Goal: Book appointment/travel/reservation

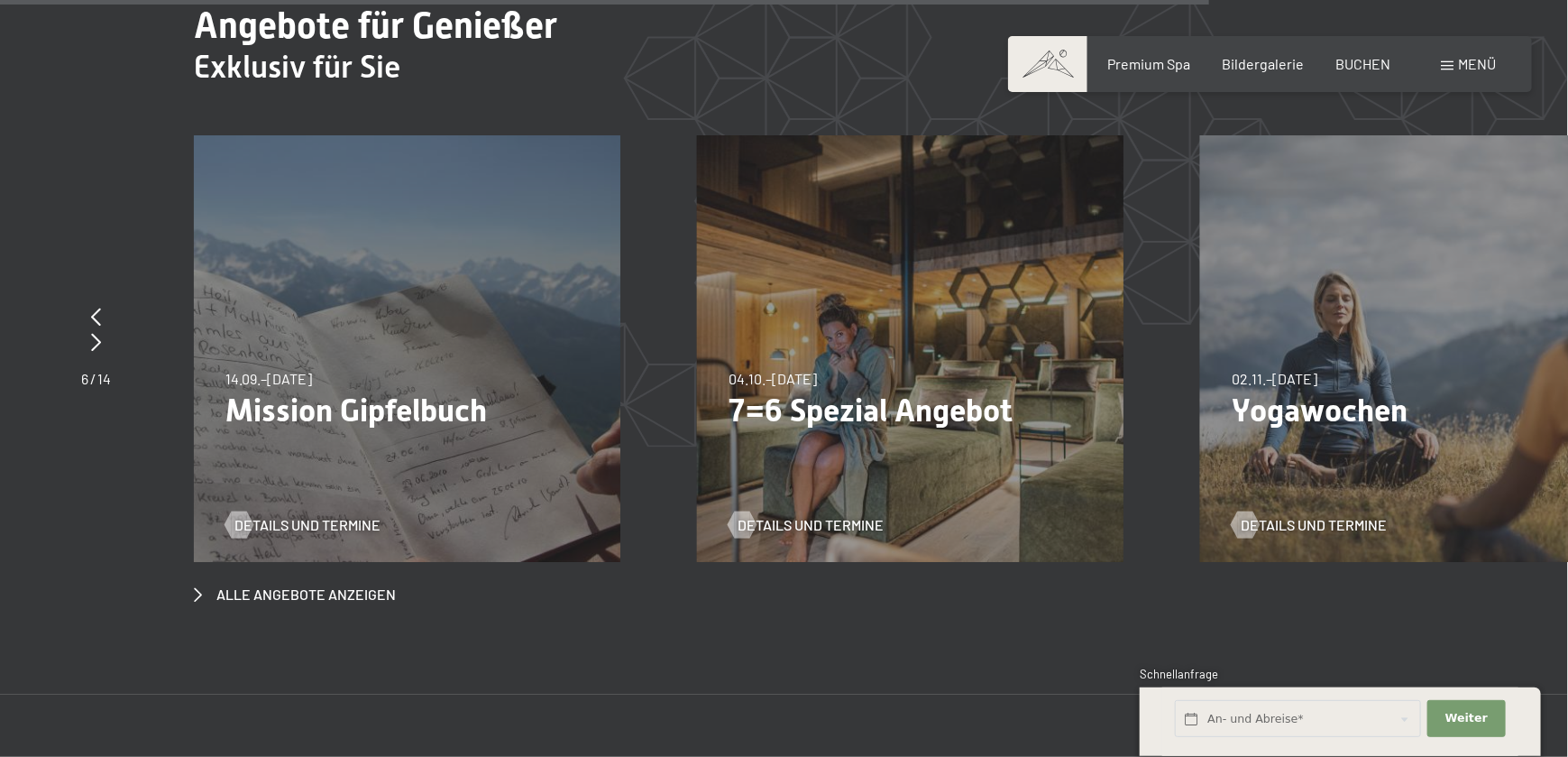
scroll to position [6737, 0]
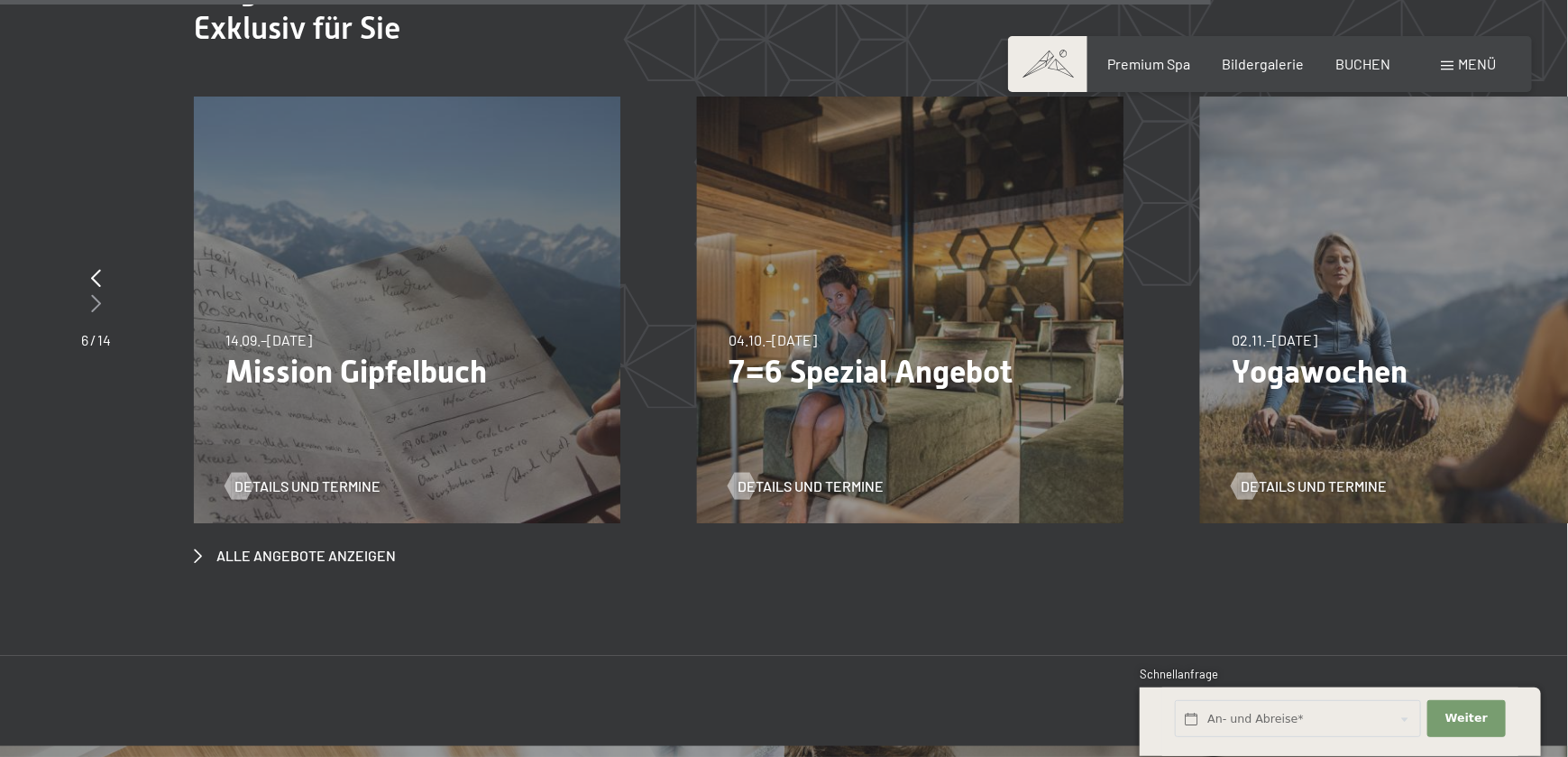
click at [98, 295] on icon at bounding box center [96, 303] width 9 height 18
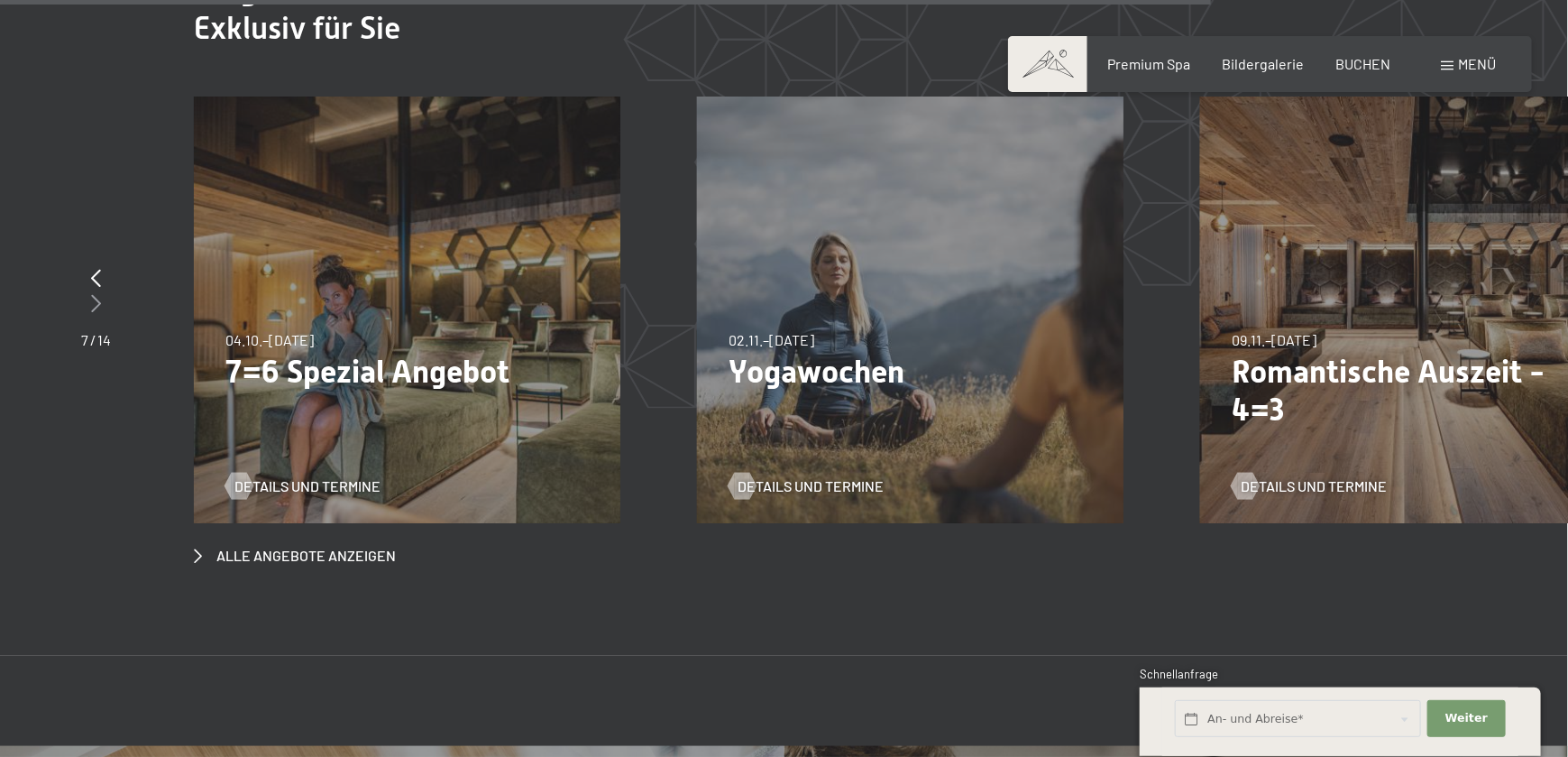
click at [98, 295] on icon at bounding box center [96, 303] width 9 height 18
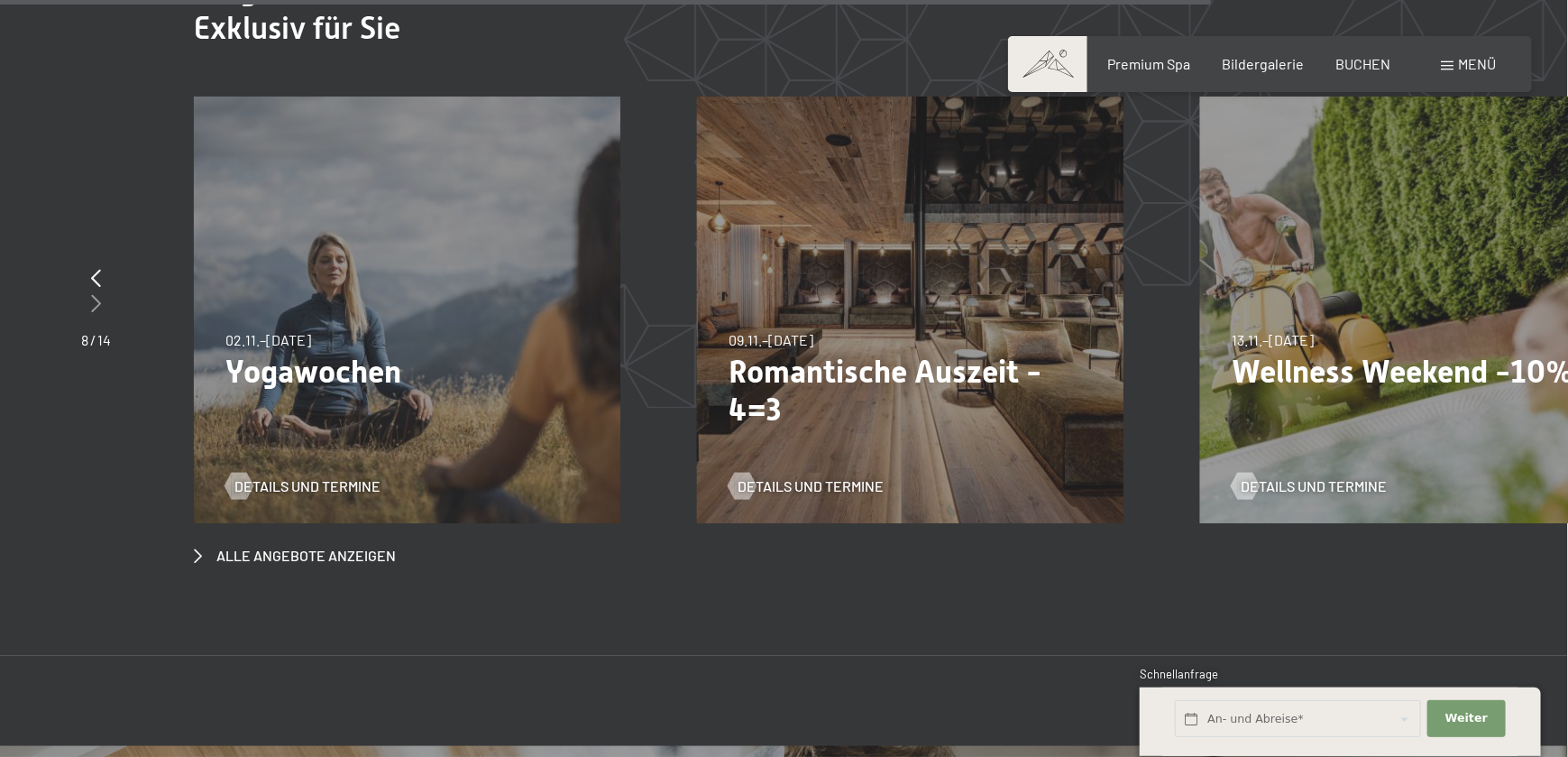
click at [98, 295] on icon at bounding box center [96, 303] width 9 height 18
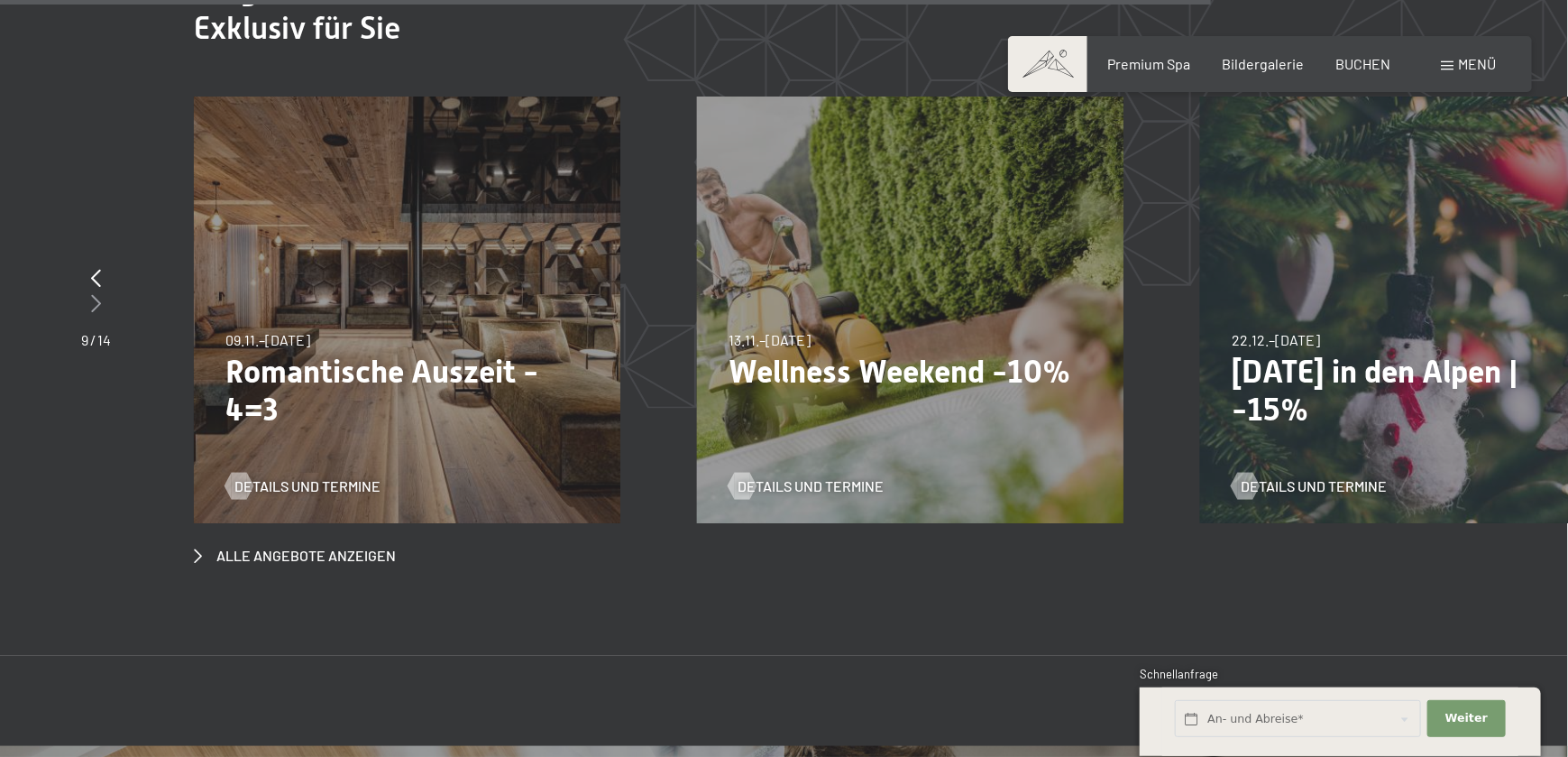
click at [98, 295] on icon at bounding box center [96, 303] width 9 height 18
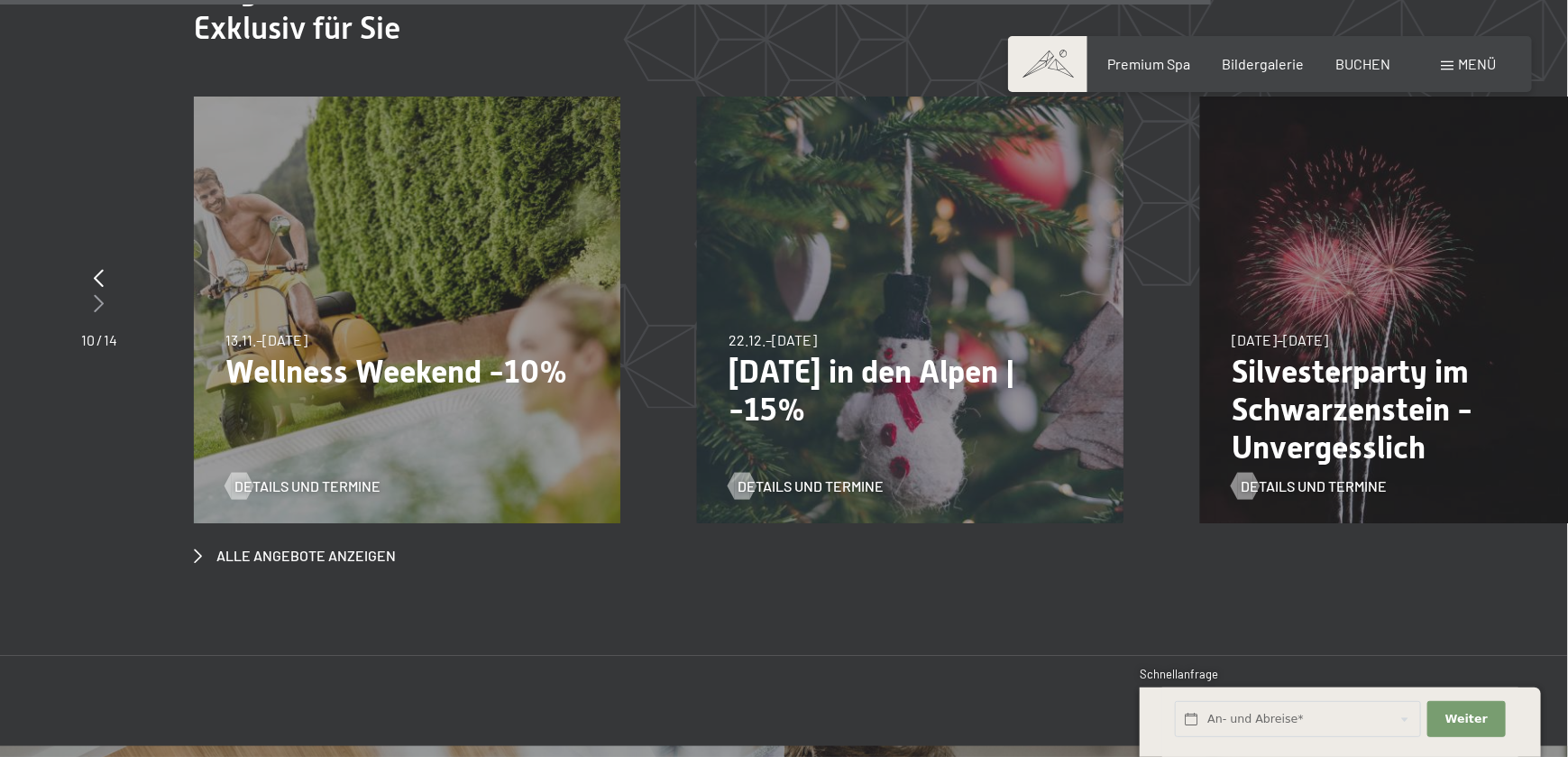
click at [98, 295] on icon at bounding box center [99, 303] width 9 height 18
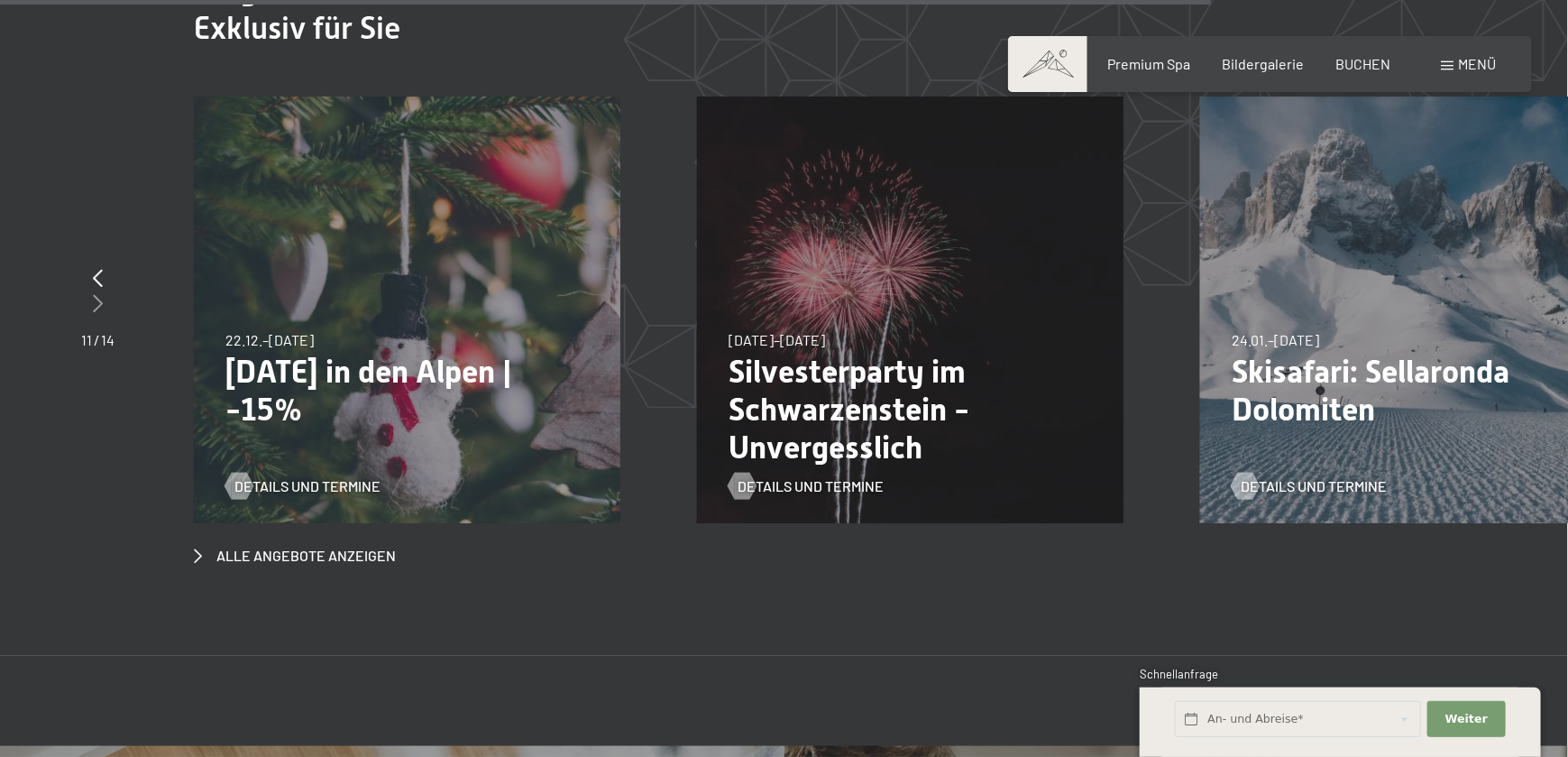
click at [98, 295] on icon at bounding box center [98, 303] width 9 height 18
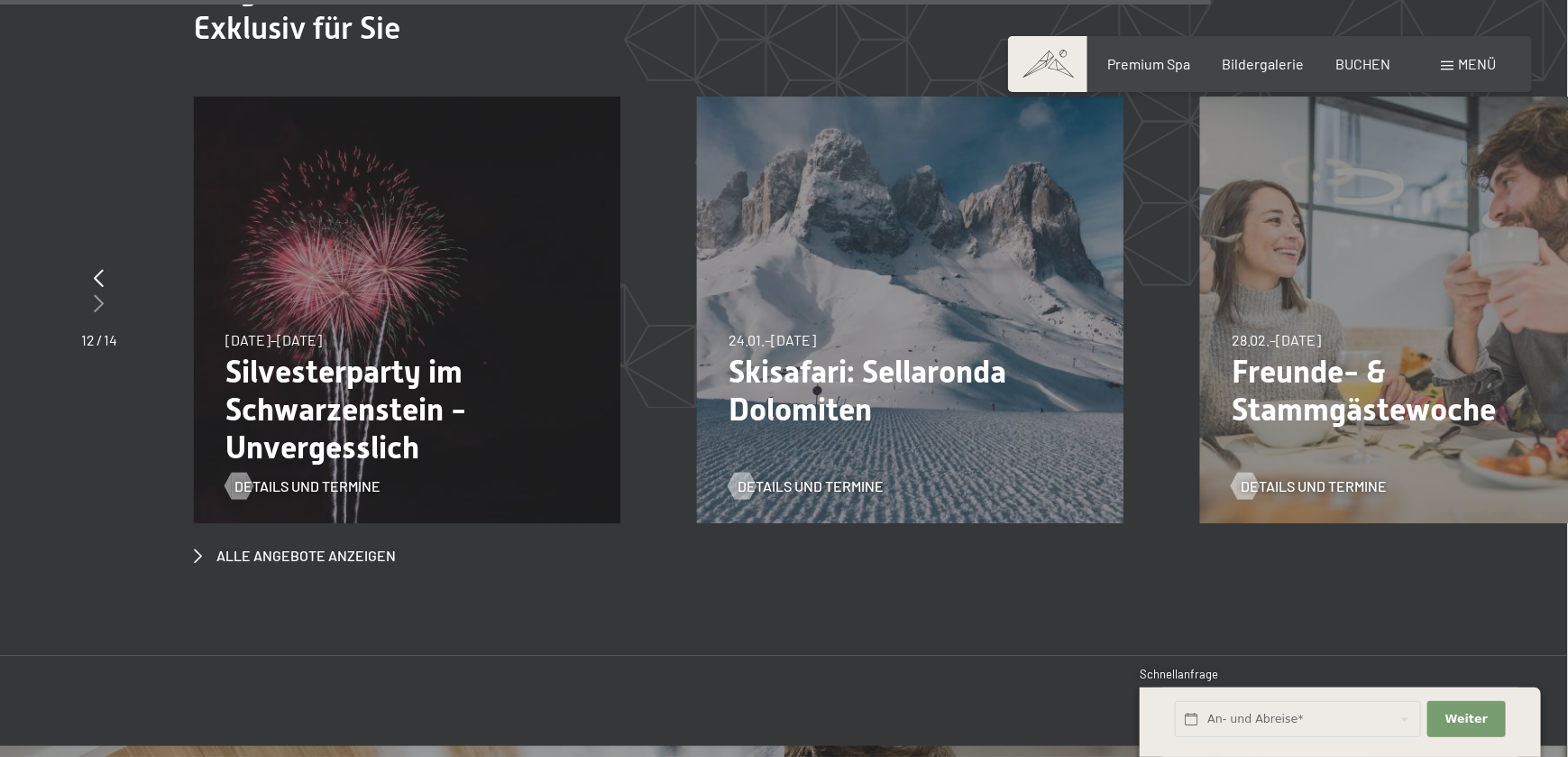
click at [98, 295] on icon at bounding box center [99, 303] width 9 height 18
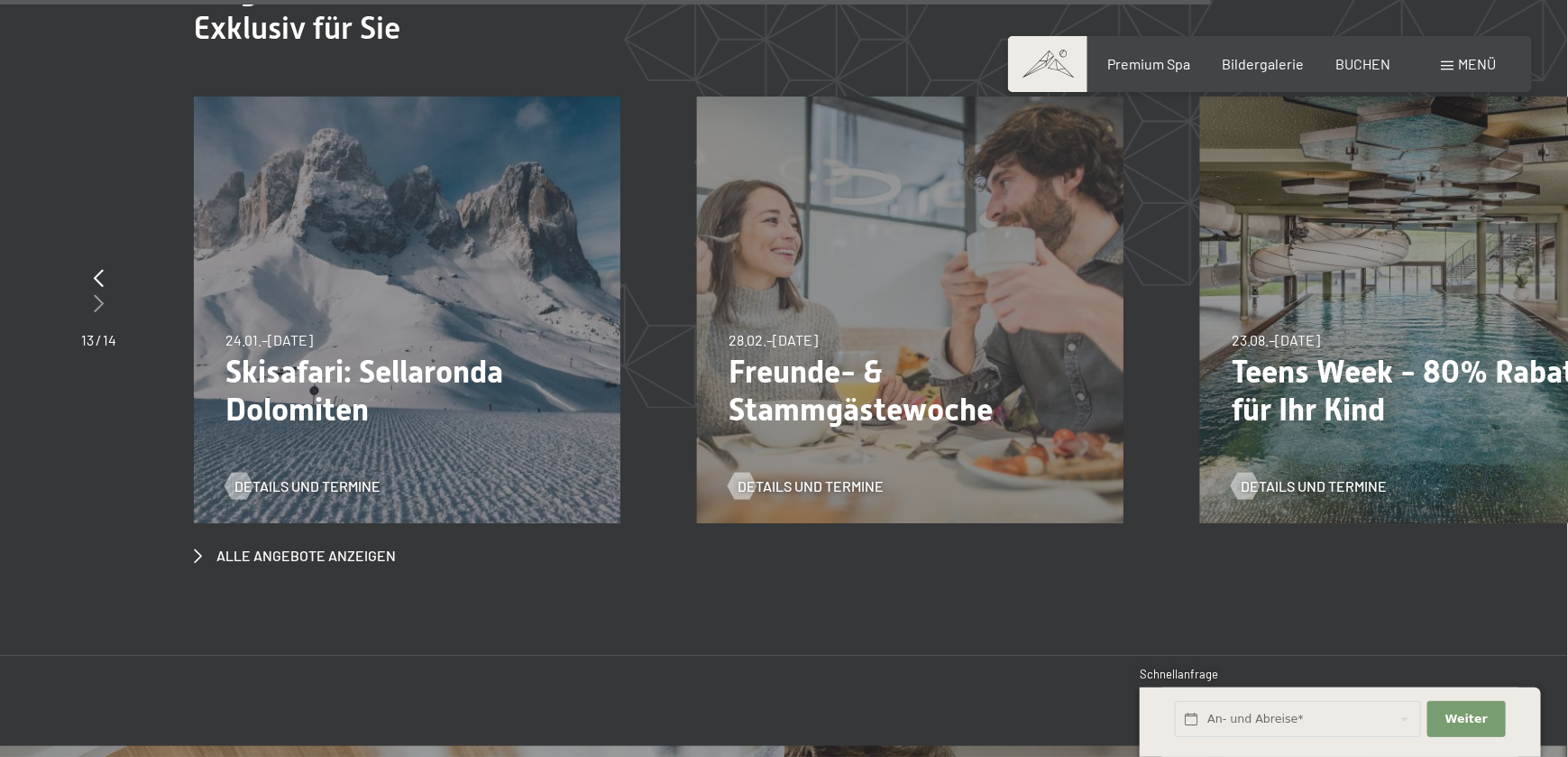
click at [98, 295] on icon at bounding box center [98, 303] width 9 height 18
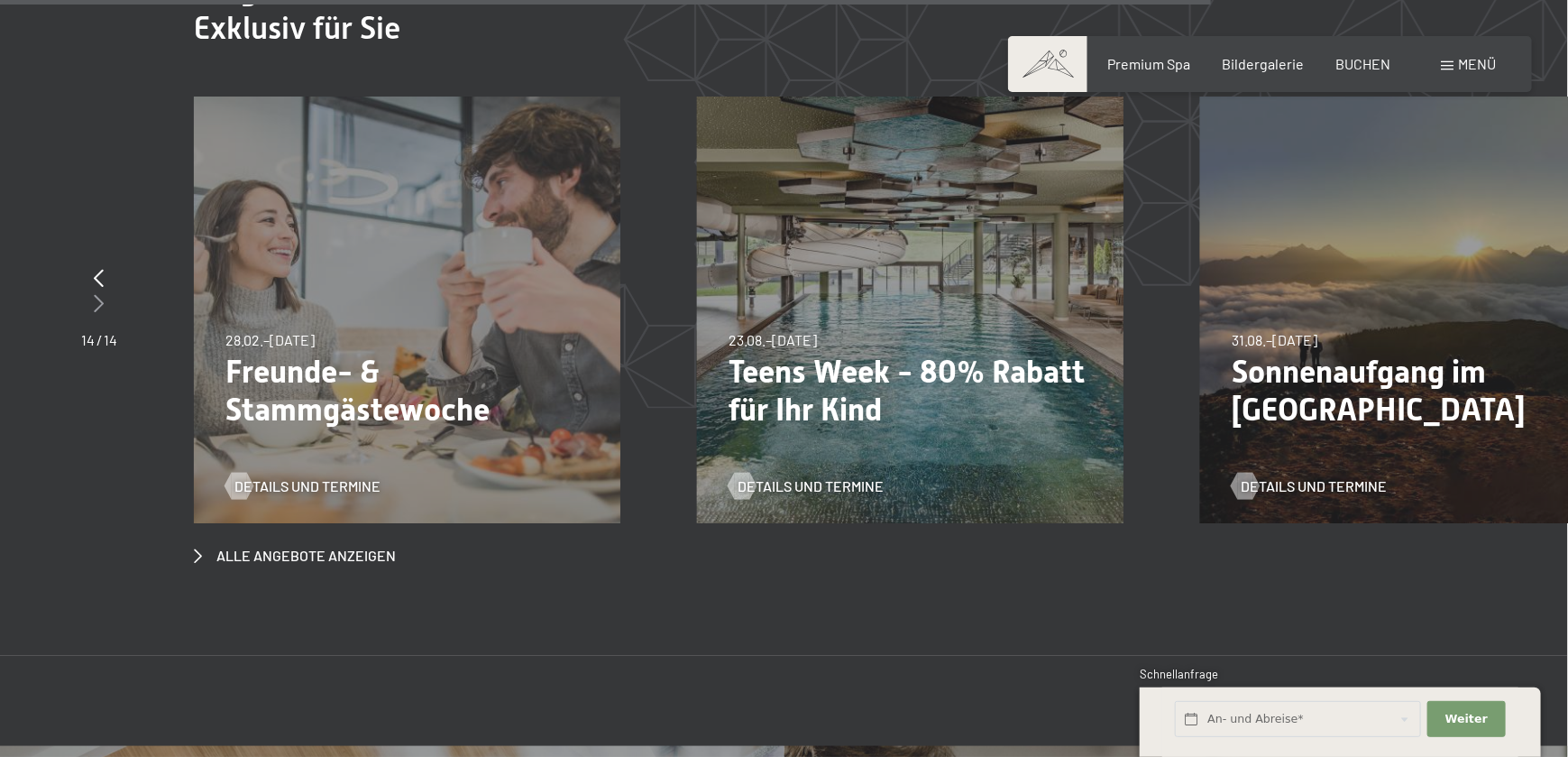
click at [98, 295] on icon at bounding box center [99, 303] width 9 height 18
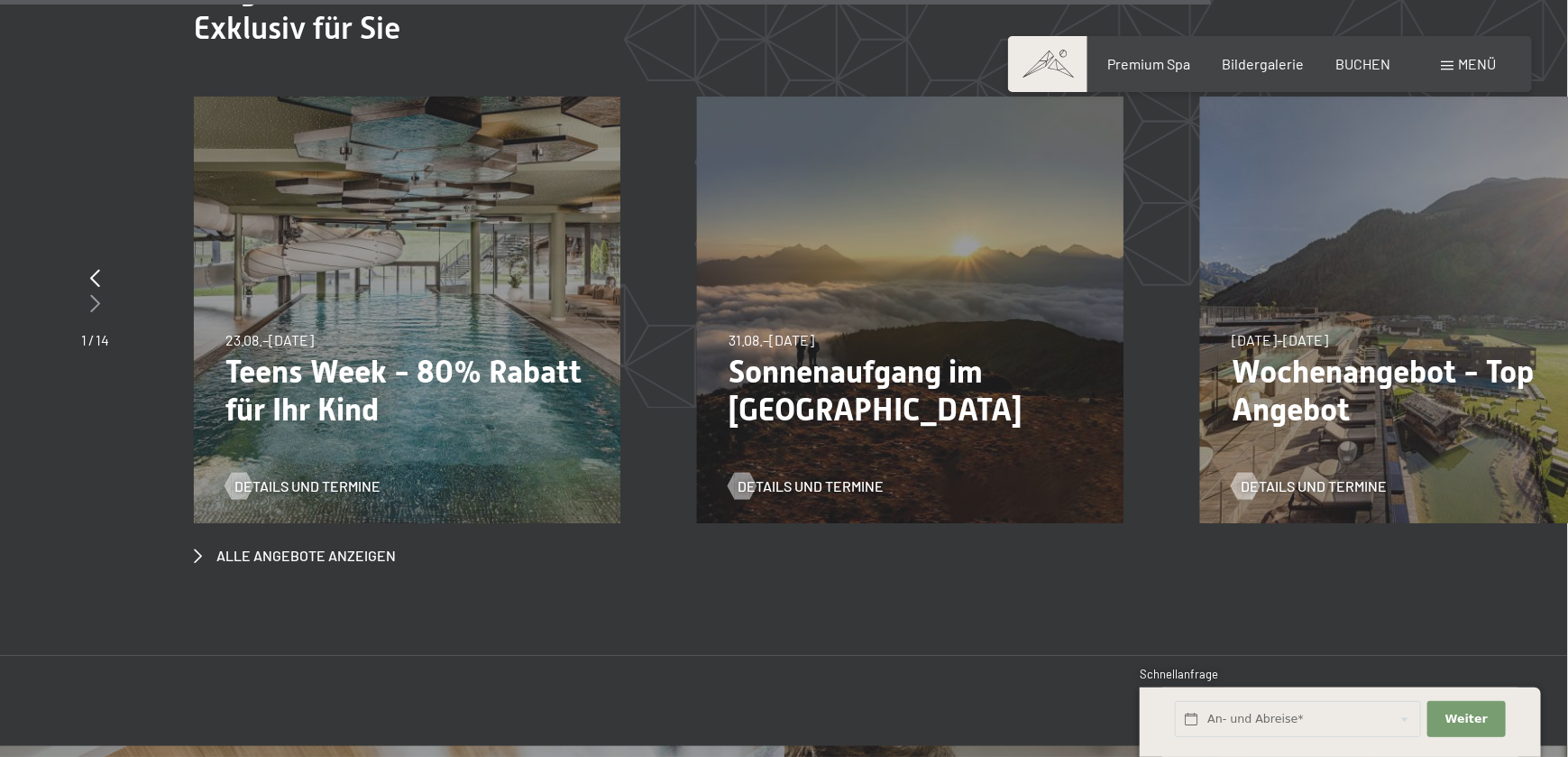
click at [98, 295] on icon at bounding box center [95, 303] width 9 height 18
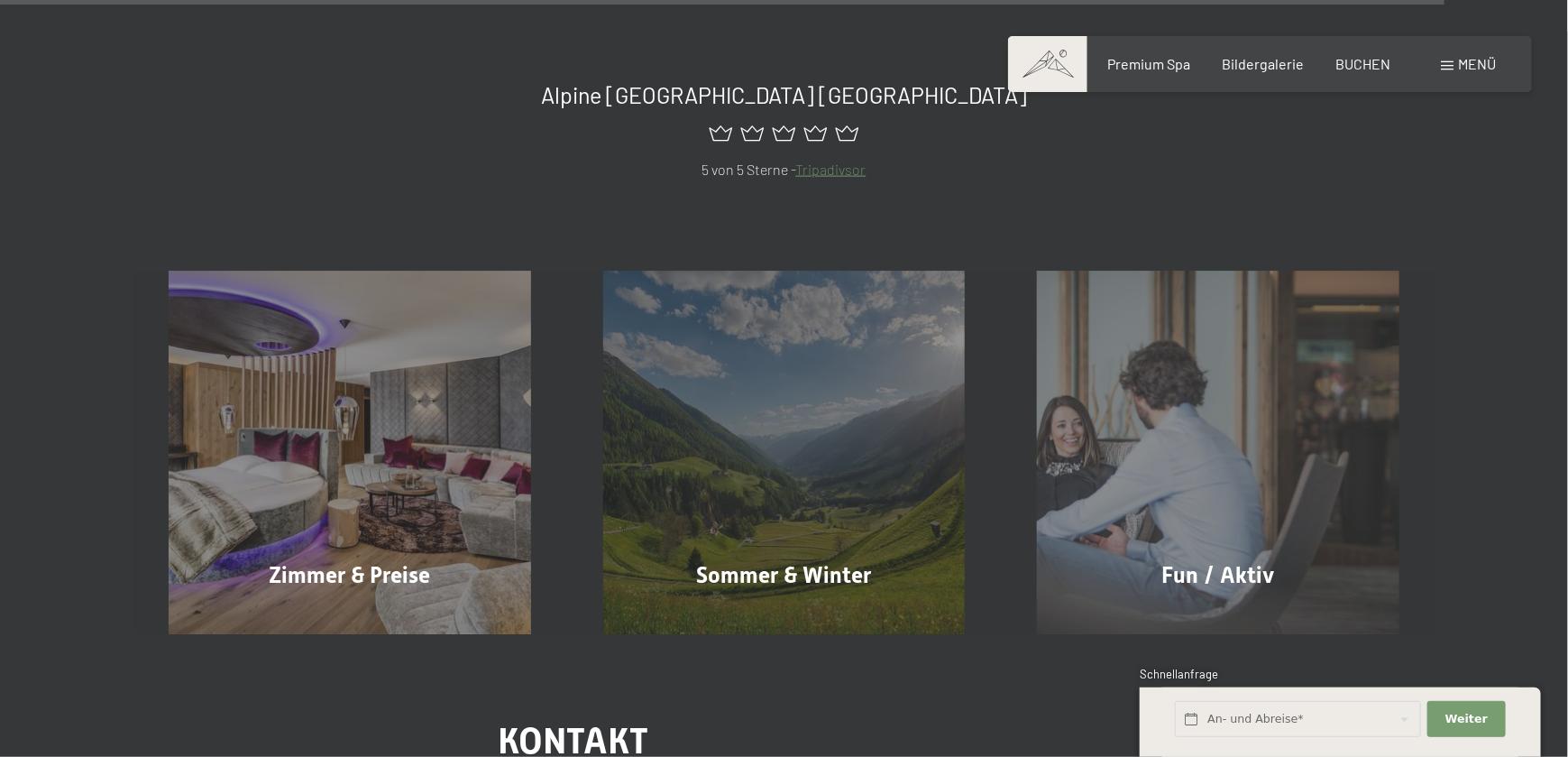
scroll to position [8181, 0]
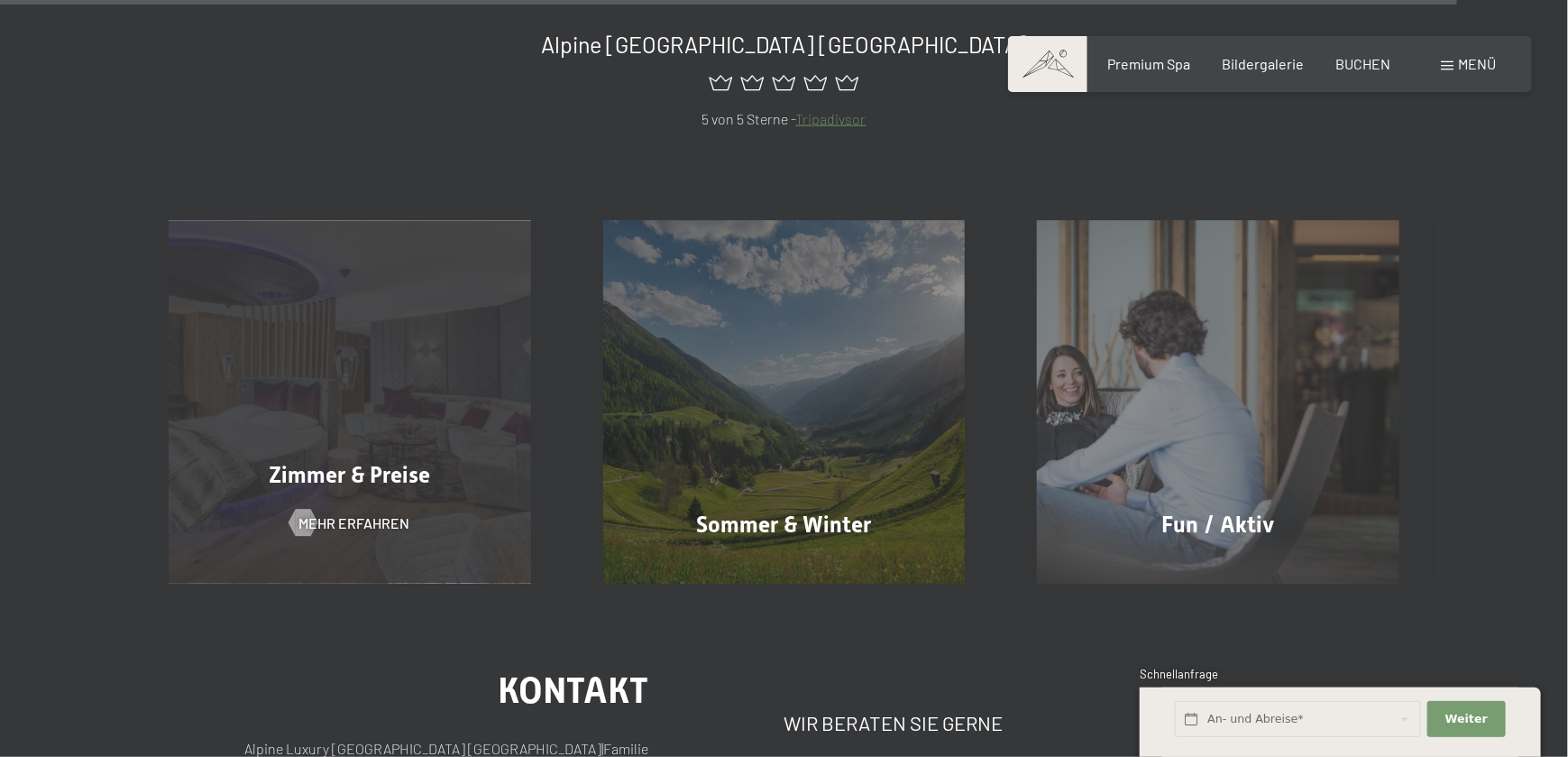
click at [403, 377] on div "Zimmer & Preise Mehr erfahren" at bounding box center [349, 402] width 435 height 363
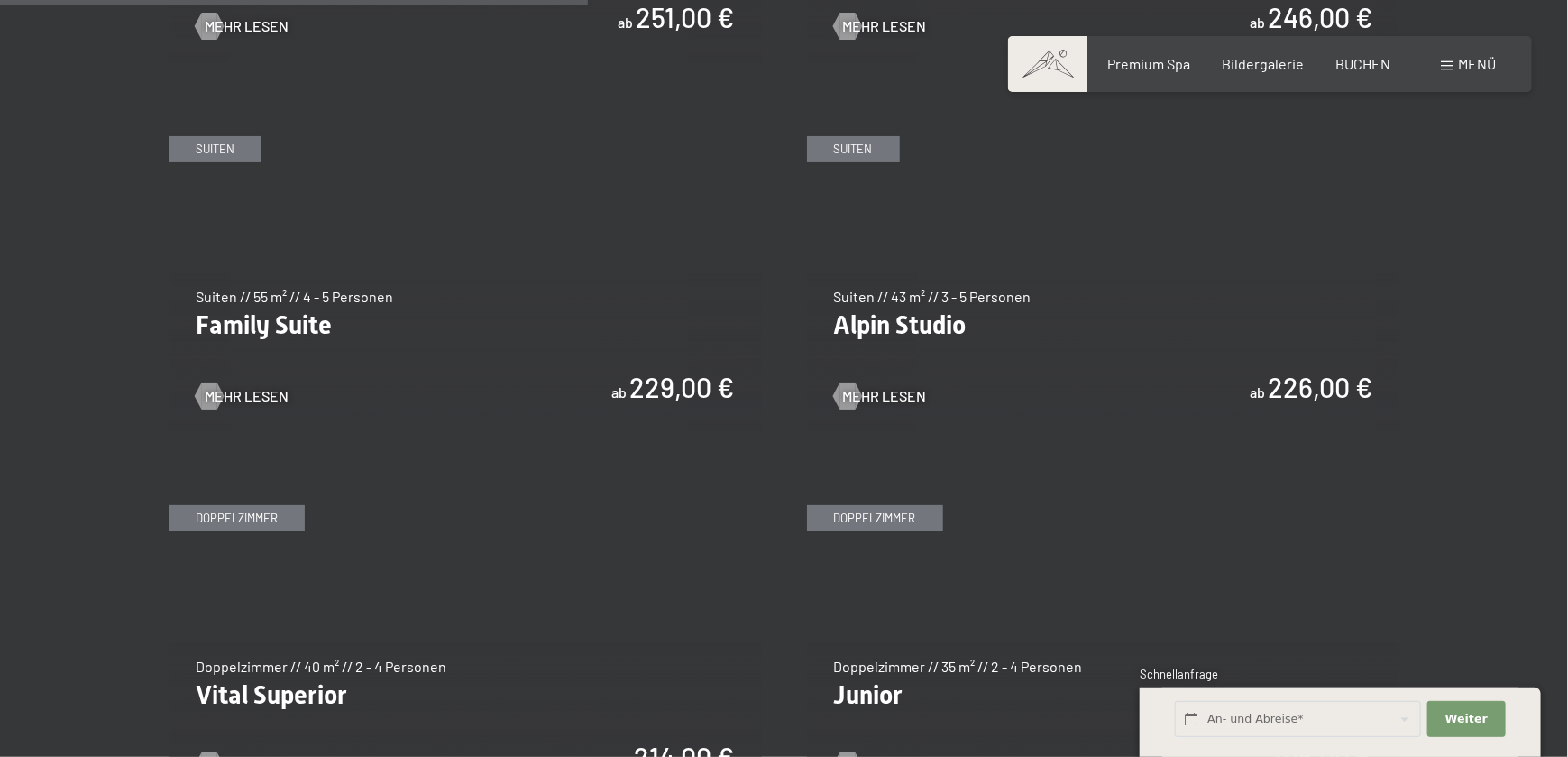
scroll to position [2166, 0]
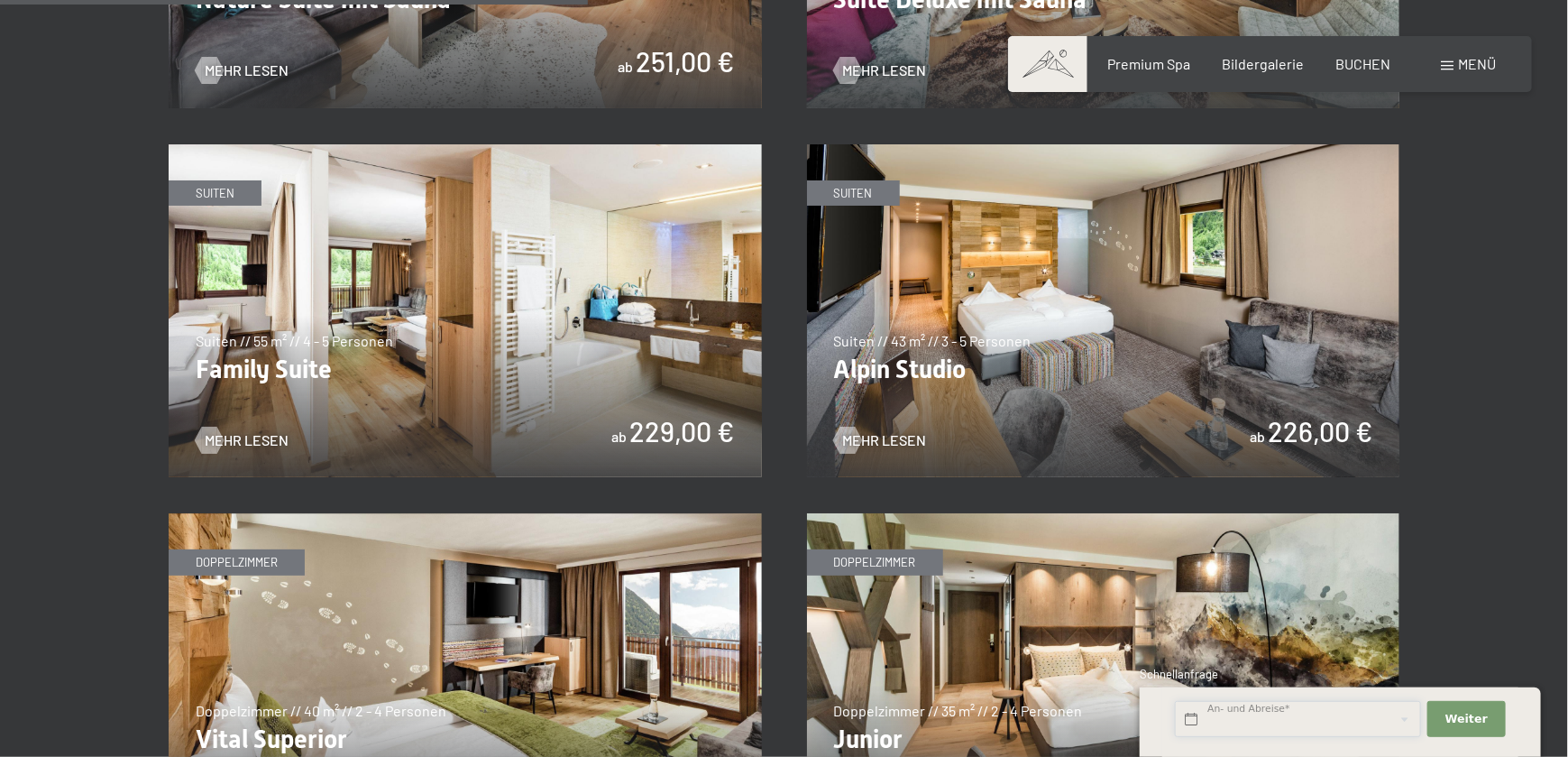
click at [1316, 725] on input "text" at bounding box center [1298, 719] width 246 height 37
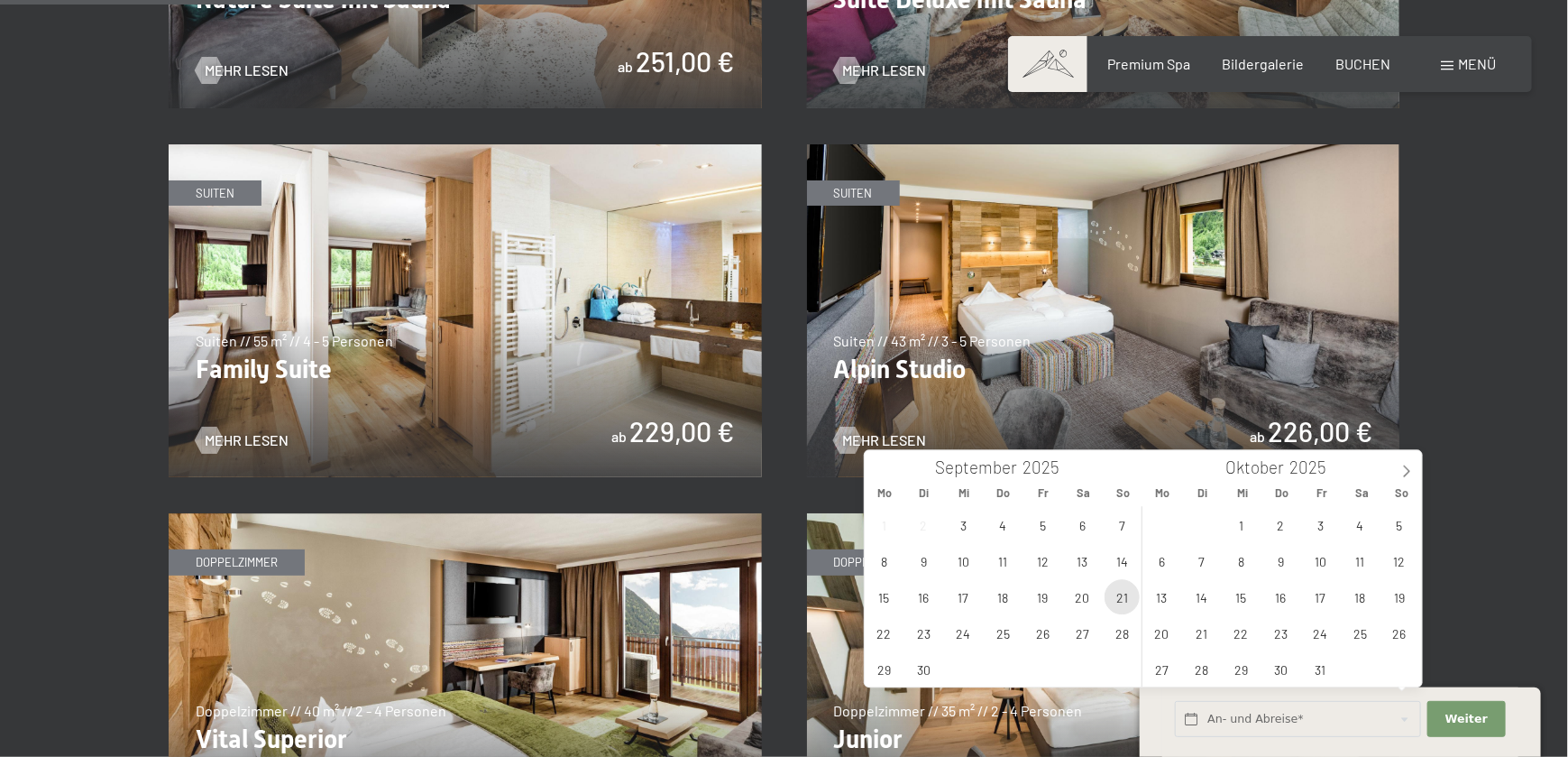
click at [1110, 596] on span "21" at bounding box center [1122, 597] width 35 height 35
click at [973, 628] on span "24" at bounding box center [963, 633] width 35 height 35
type input "[DATE] - [DATE]"
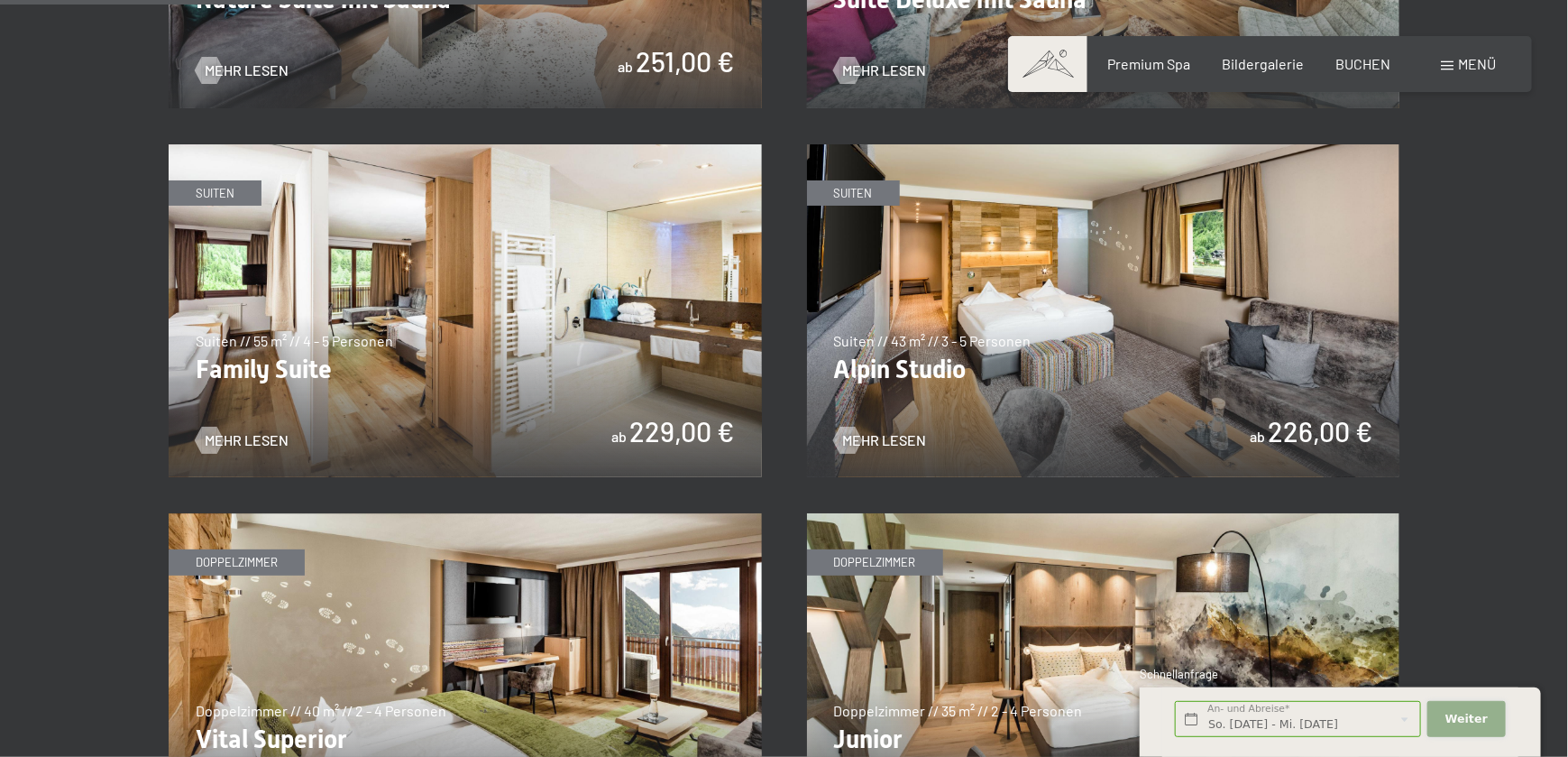
click at [1489, 722] on button "Weiter Adressfelder ausblenden" at bounding box center [1467, 719] width 78 height 37
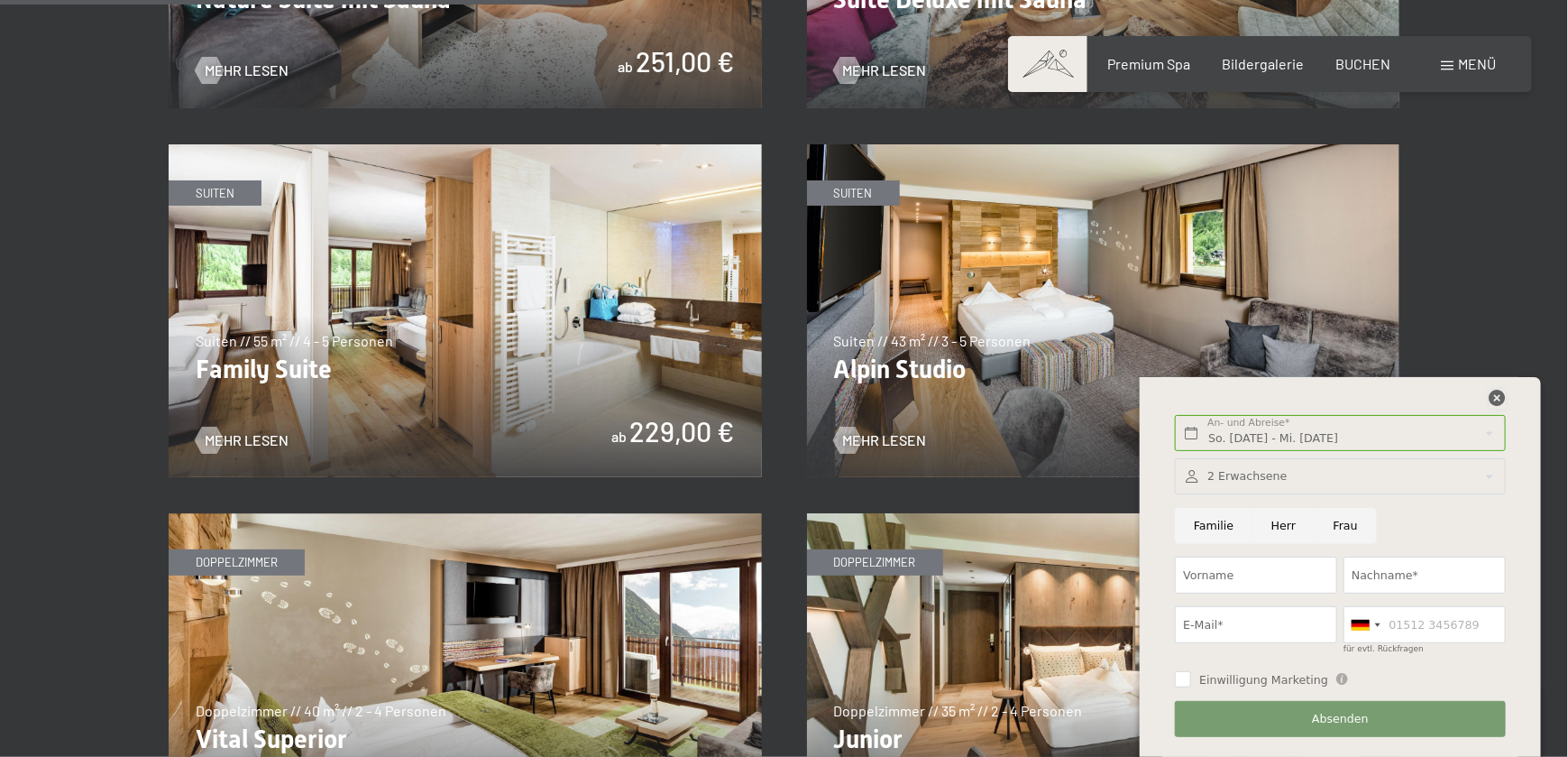
click at [1504, 397] on icon at bounding box center [1498, 397] width 16 height 16
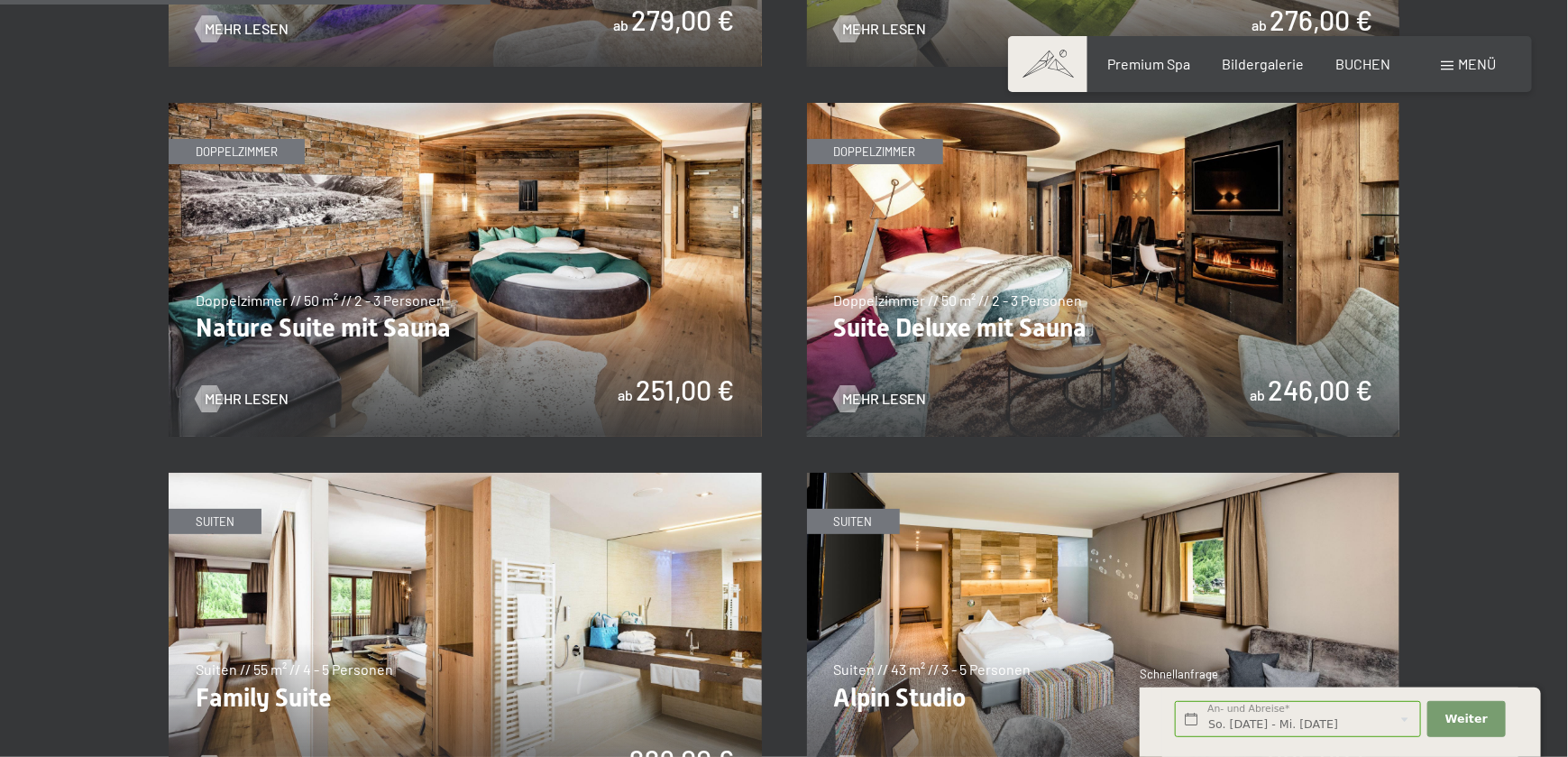
scroll to position [1804, 0]
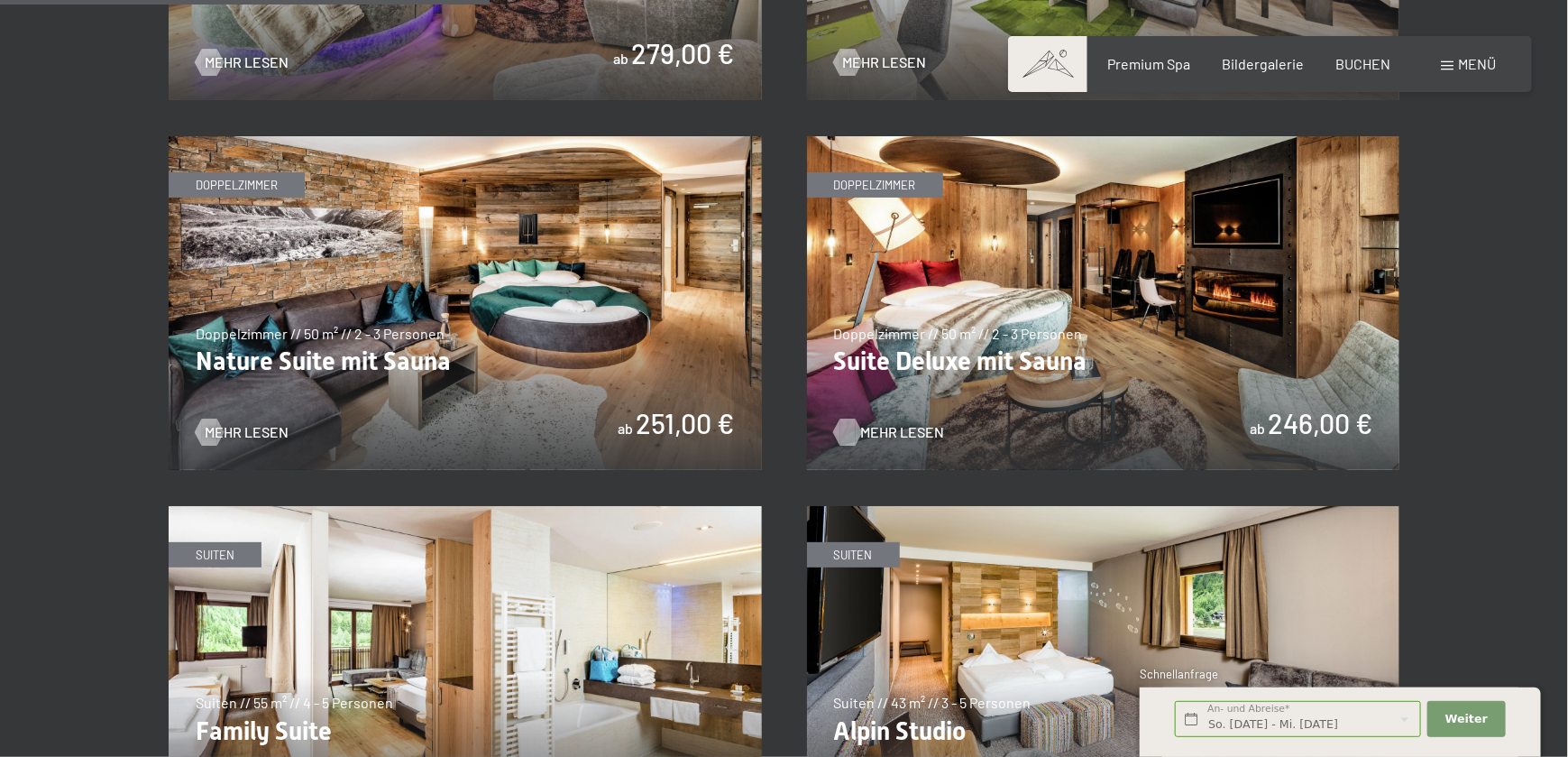
click at [894, 423] on span "Mehr Lesen" at bounding box center [903, 432] width 84 height 20
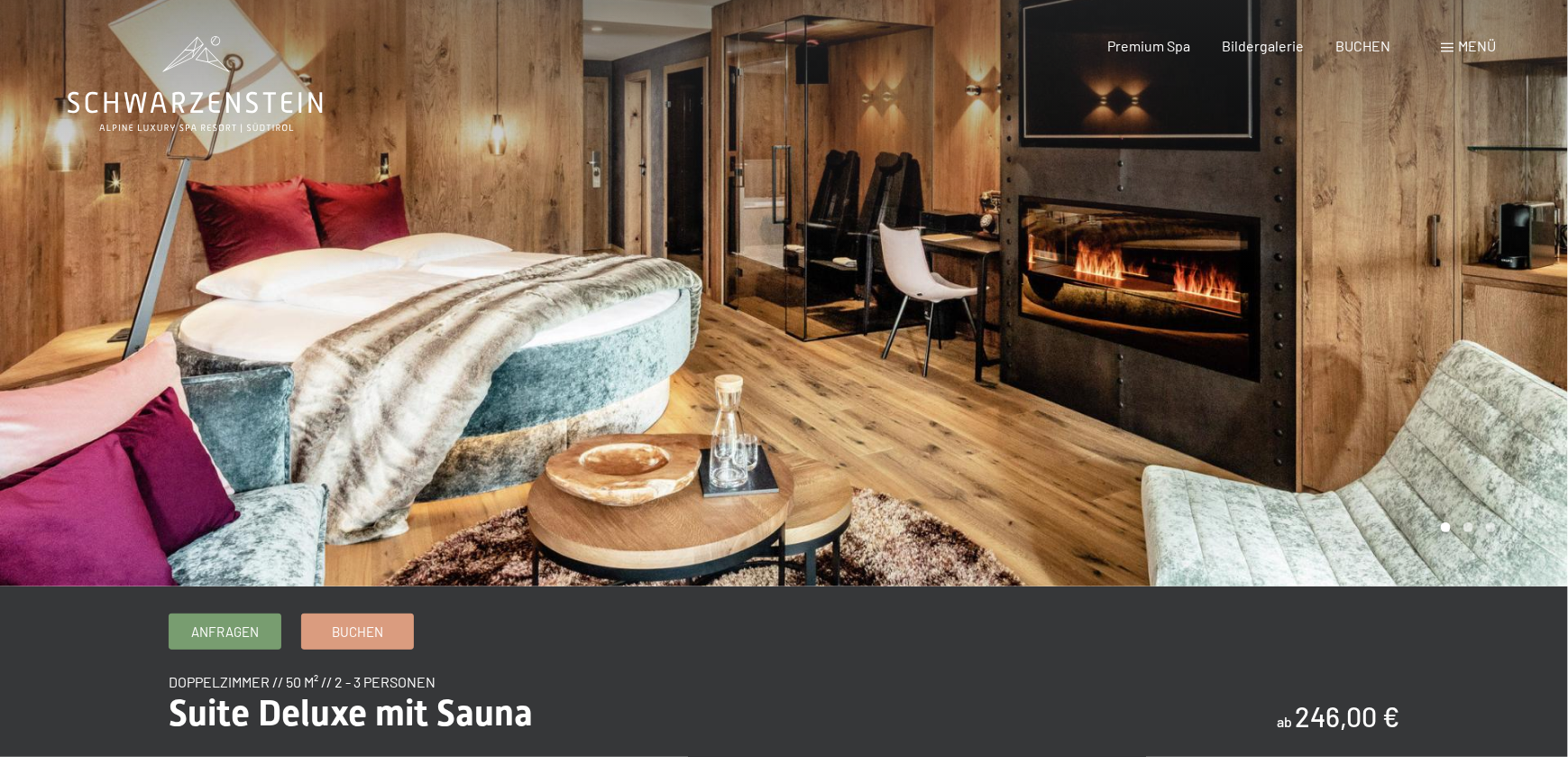
click at [970, 390] on div at bounding box center [1177, 293] width 785 height 586
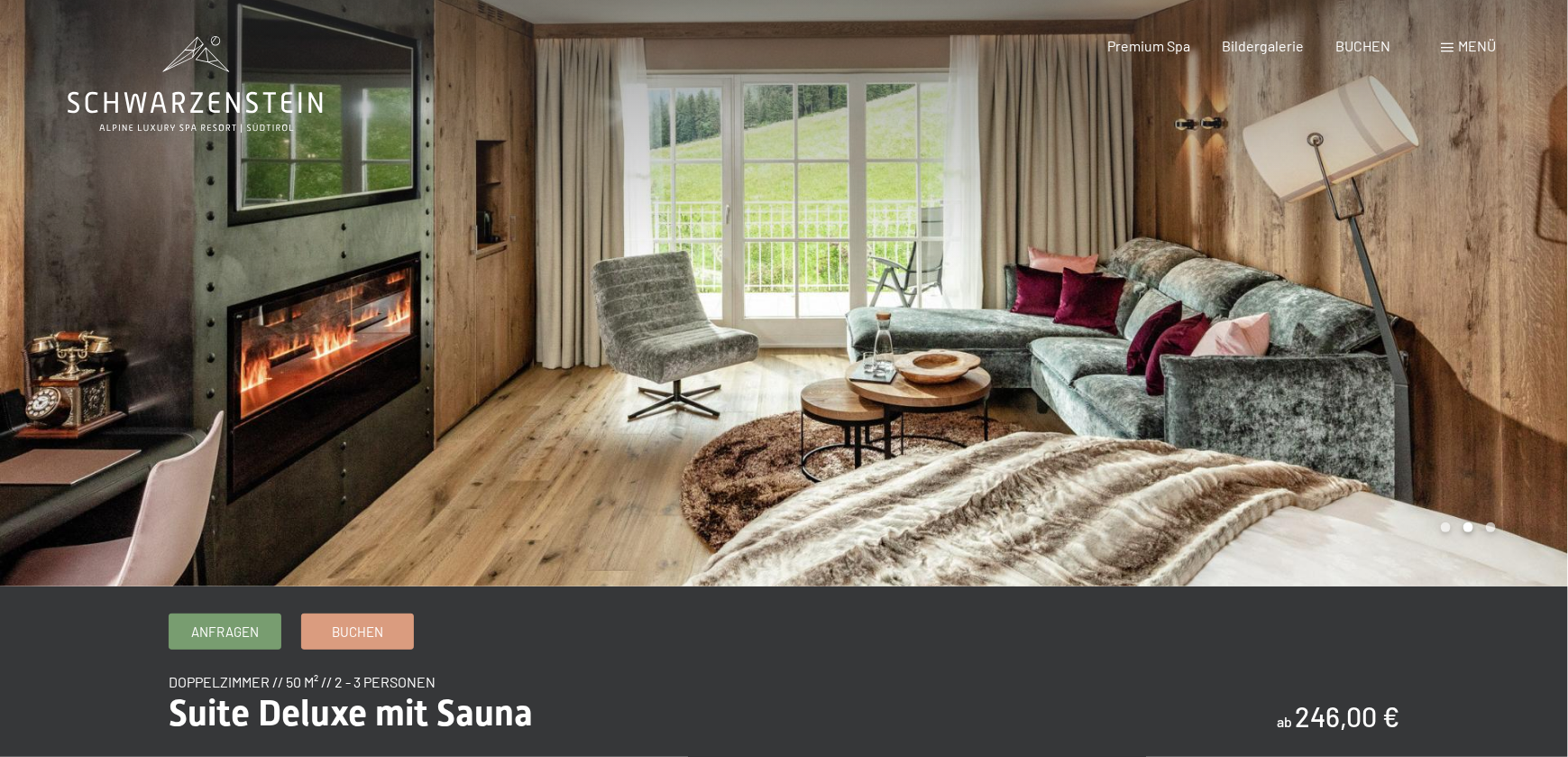
click at [970, 390] on div at bounding box center [1177, 293] width 785 height 586
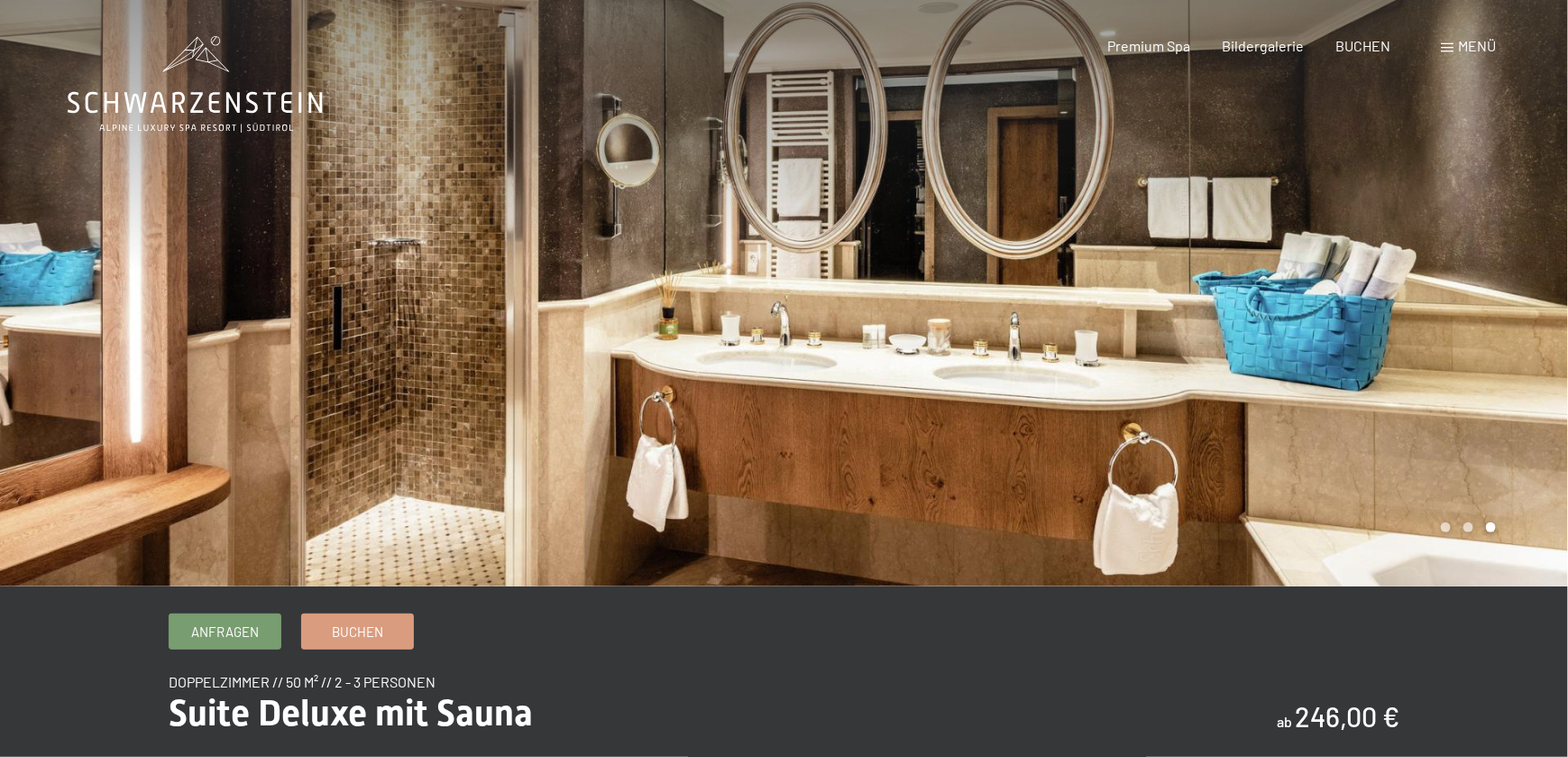
click at [970, 390] on div at bounding box center [1177, 293] width 785 height 586
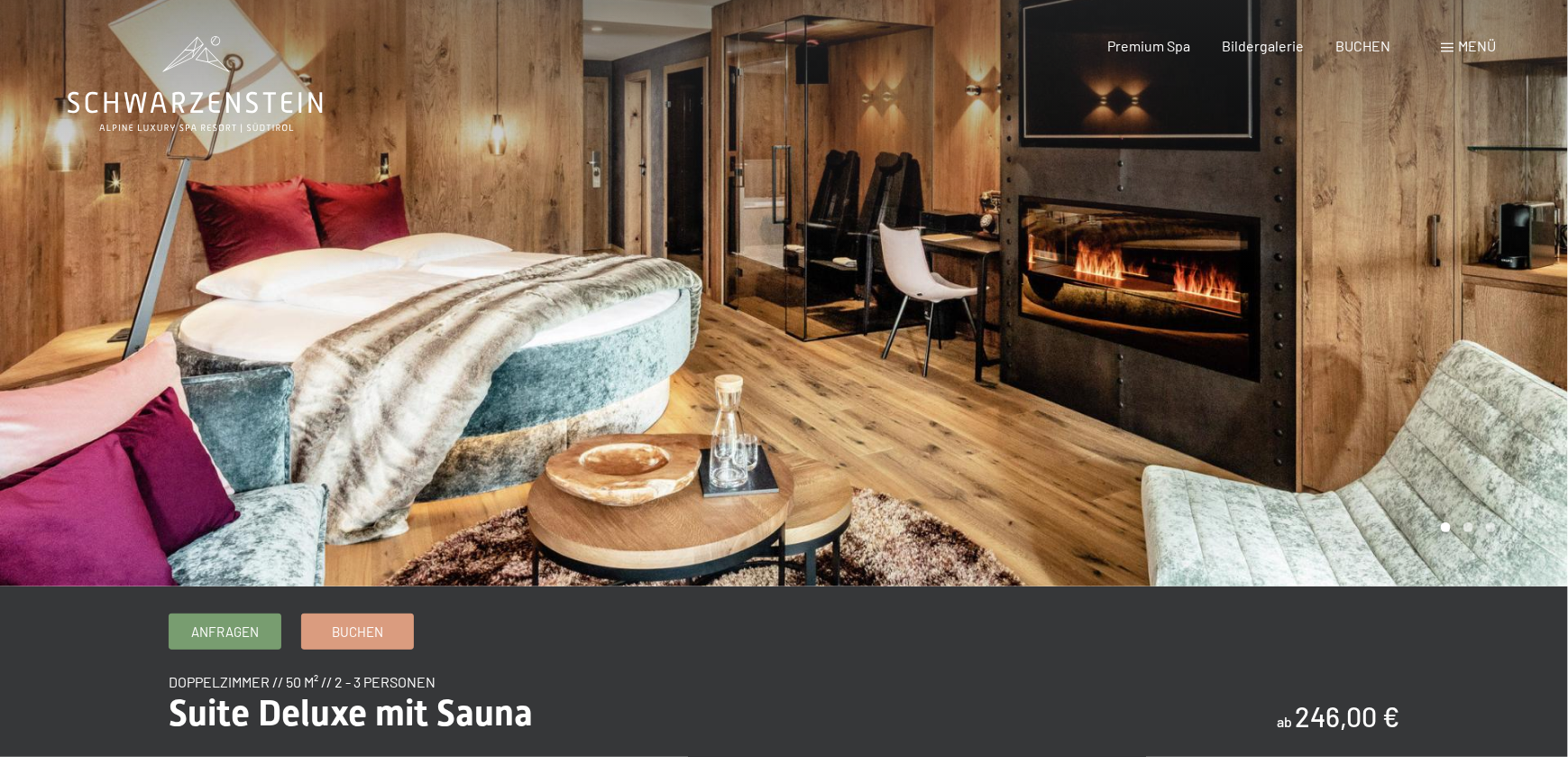
click at [970, 390] on div at bounding box center [1177, 293] width 785 height 586
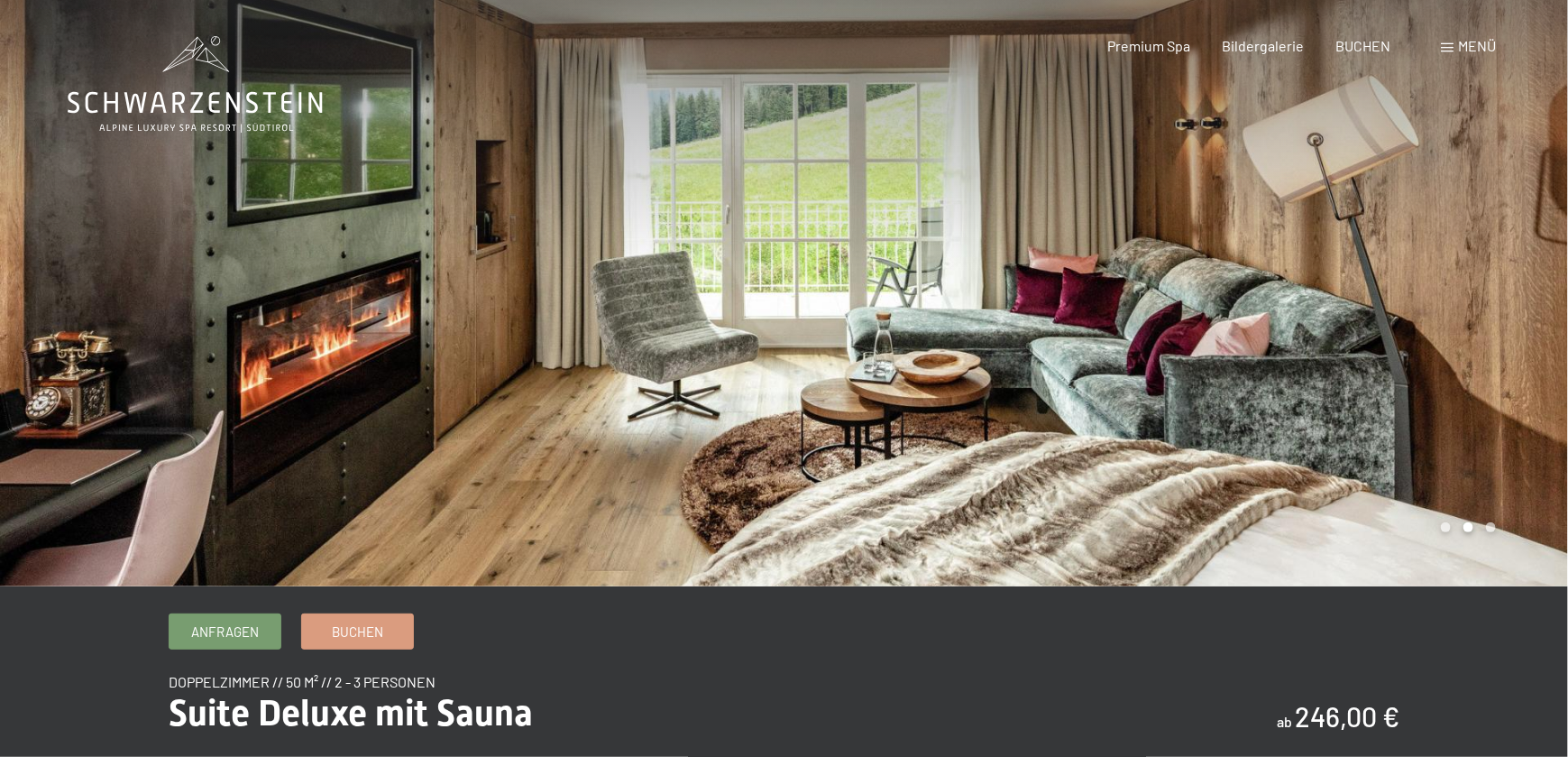
click at [970, 390] on div at bounding box center [1177, 293] width 785 height 586
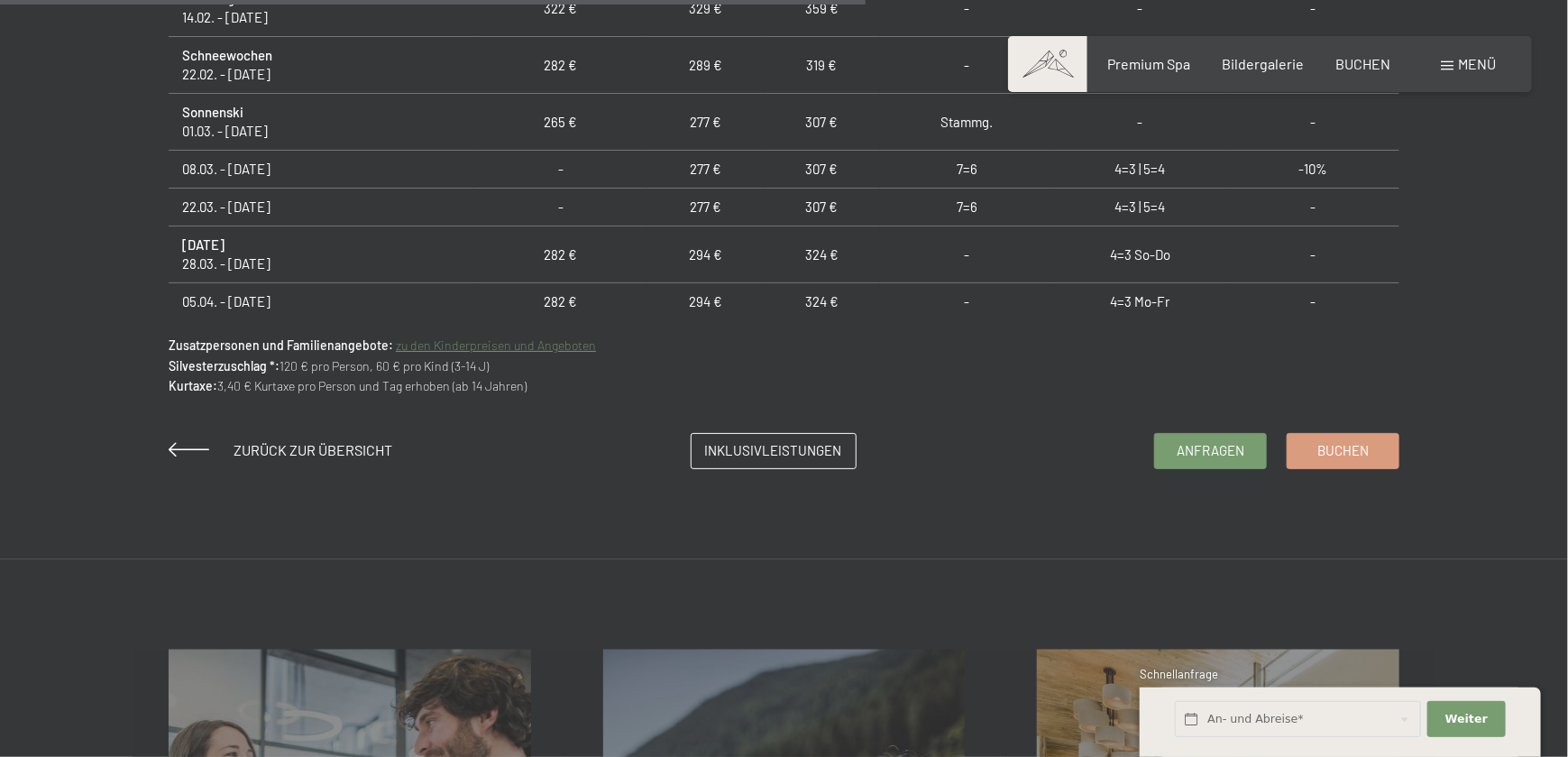
scroll to position [1323, 0]
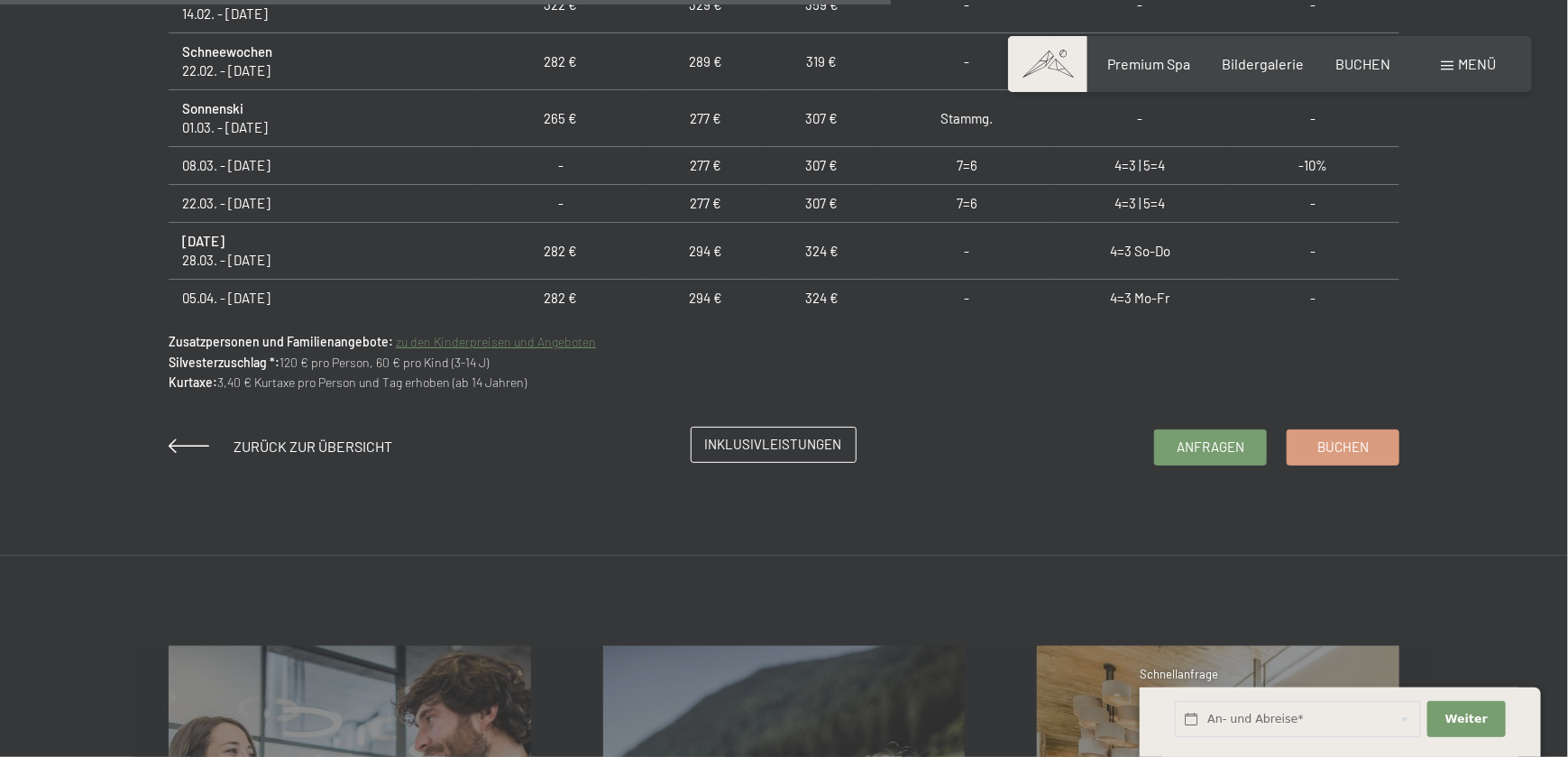
click at [784, 448] on span "Inklusivleistungen" at bounding box center [774, 444] width 137 height 19
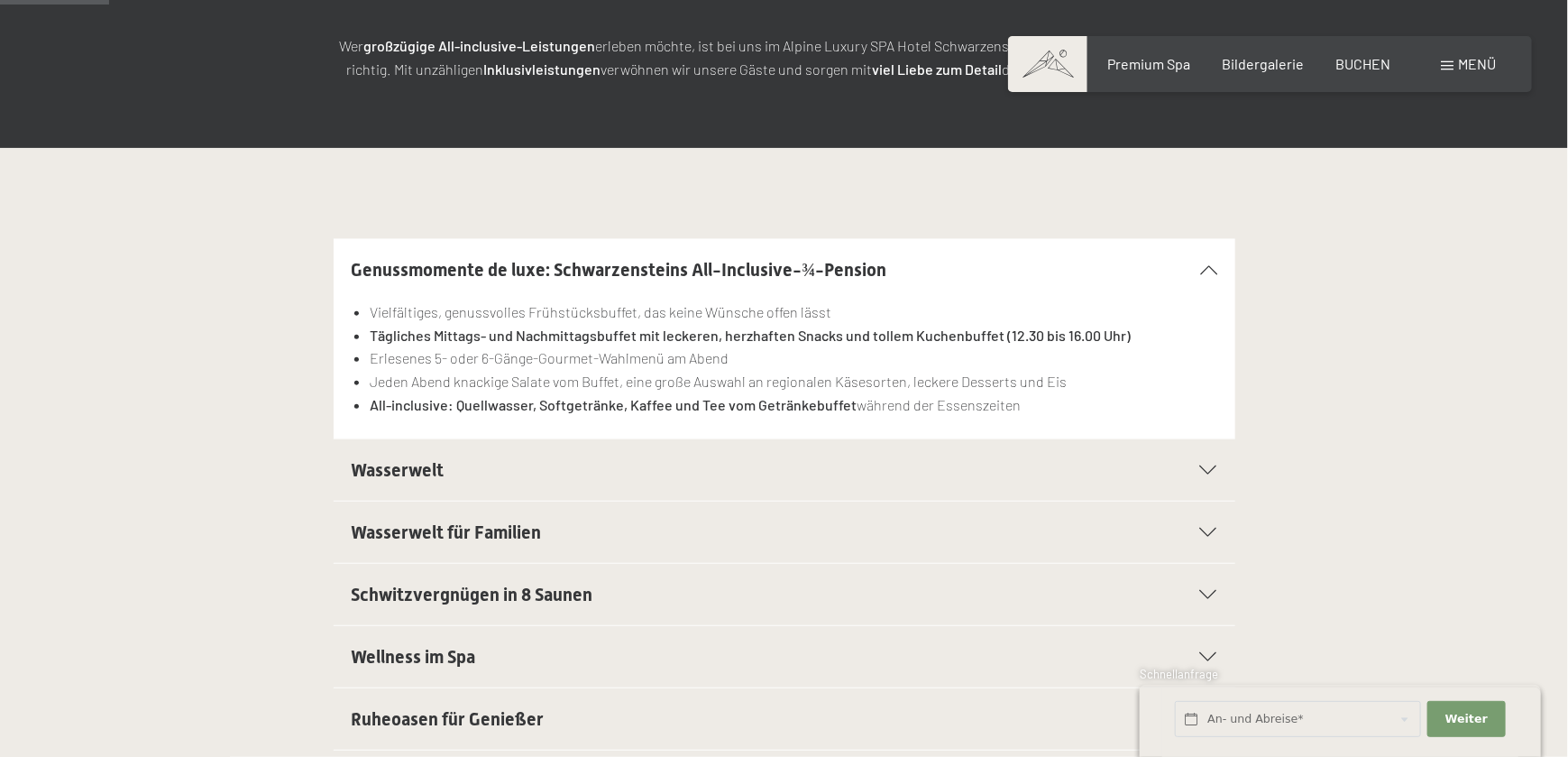
scroll to position [361, 0]
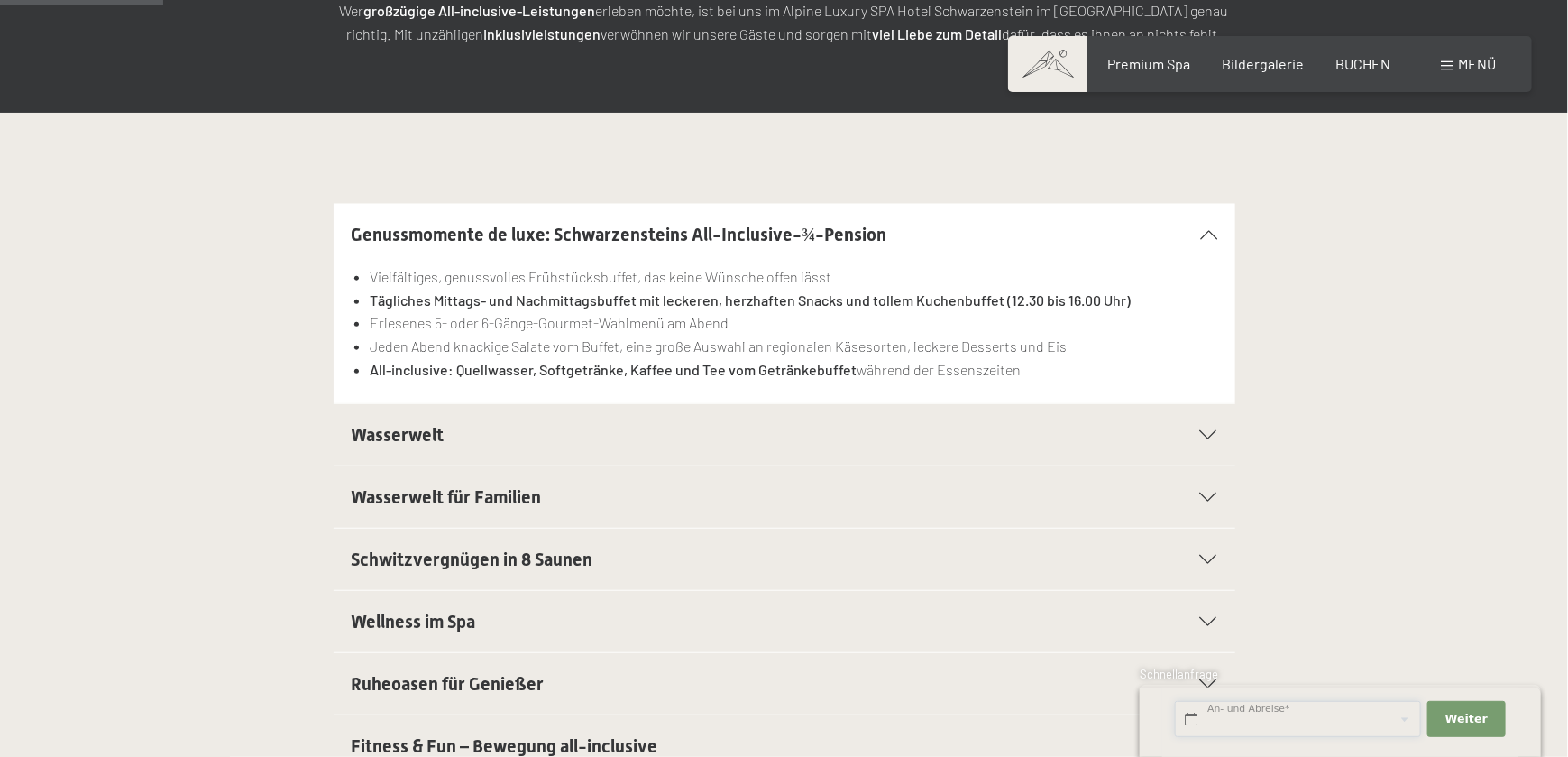
click at [1299, 720] on input "text" at bounding box center [1298, 719] width 246 height 37
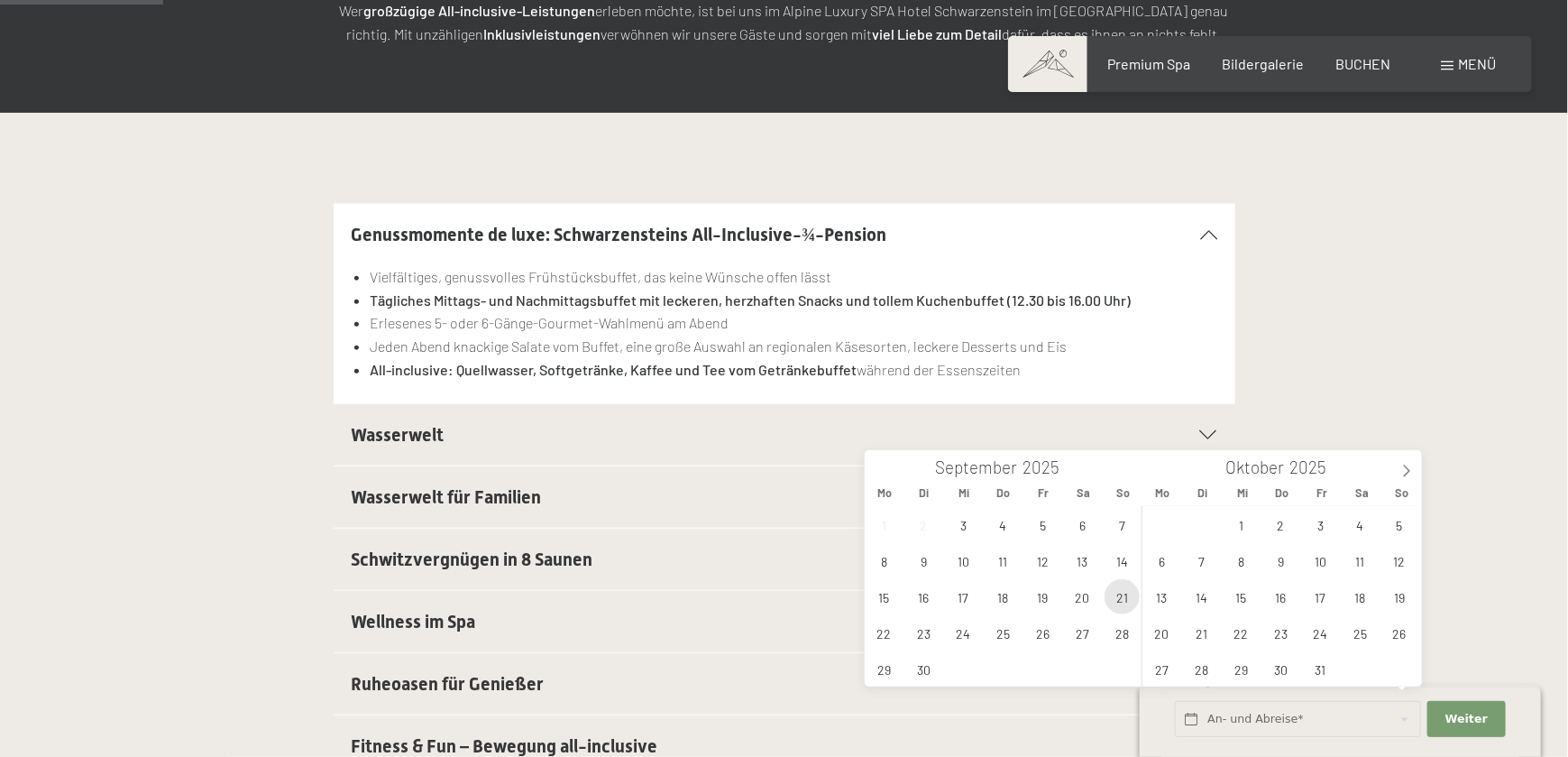
click at [1113, 596] on span "21" at bounding box center [1122, 597] width 35 height 35
click at [959, 628] on span "24" at bounding box center [963, 633] width 35 height 35
type input "[DATE] - [DATE]"
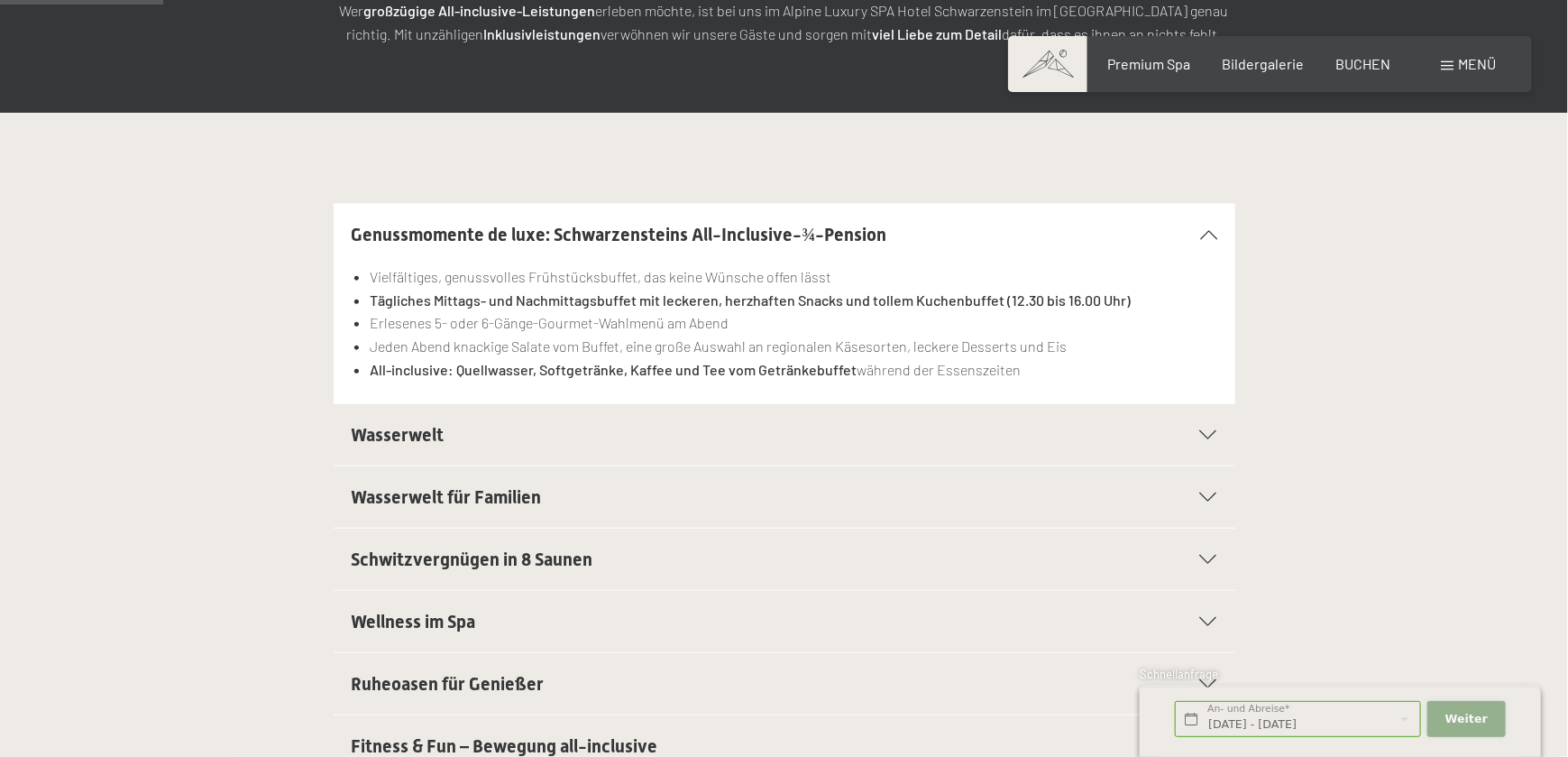
click at [1470, 723] on span "Weiter" at bounding box center [1467, 719] width 43 height 16
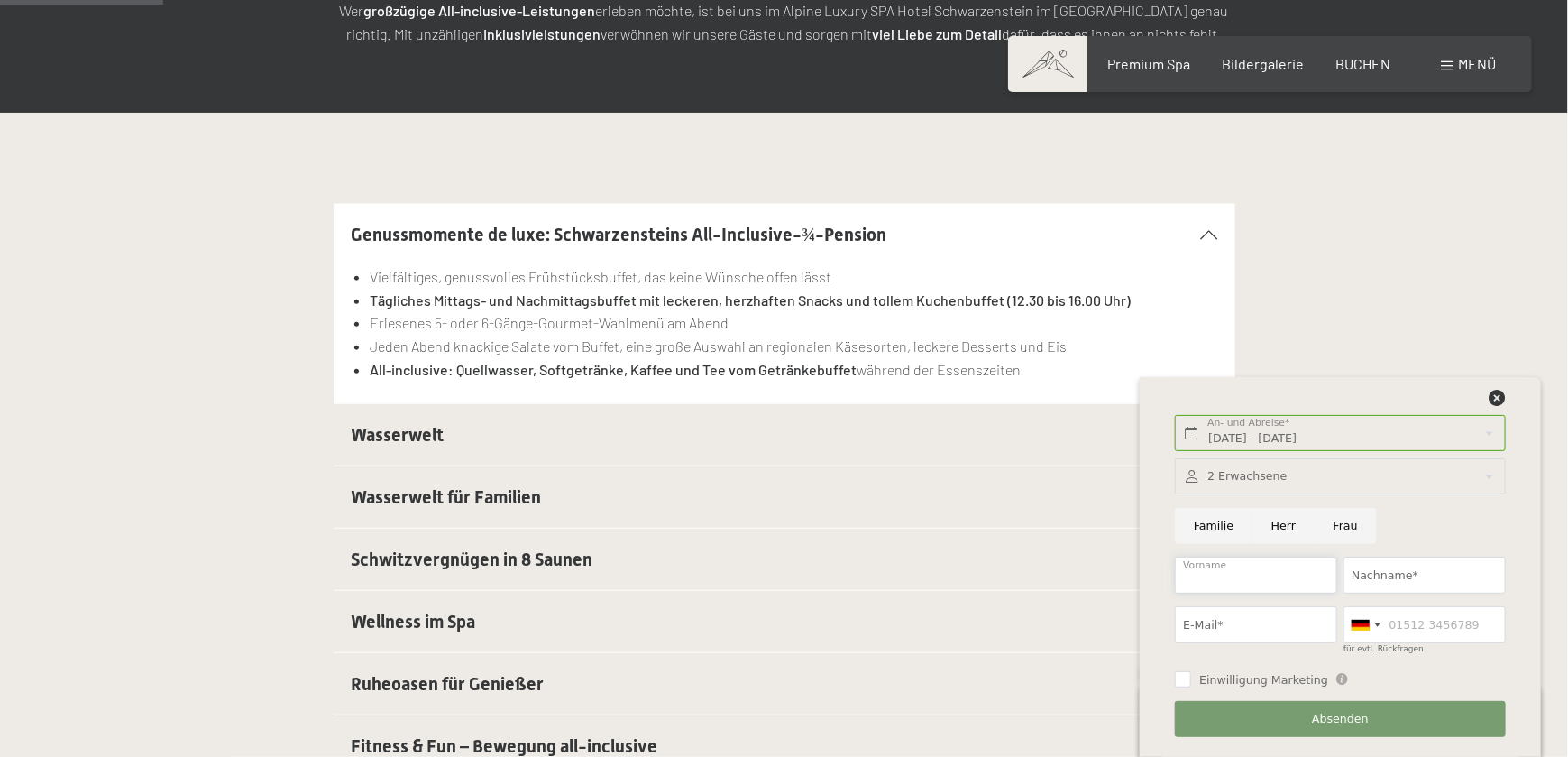
click at [1263, 562] on input "Vorname" at bounding box center [1256, 575] width 162 height 37
click at [1327, 526] on input "Frau" at bounding box center [1346, 526] width 62 height 37
radio input "true"
click at [1221, 561] on input "Vorname" at bounding box center [1256, 575] width 162 height 37
type input "Maria"
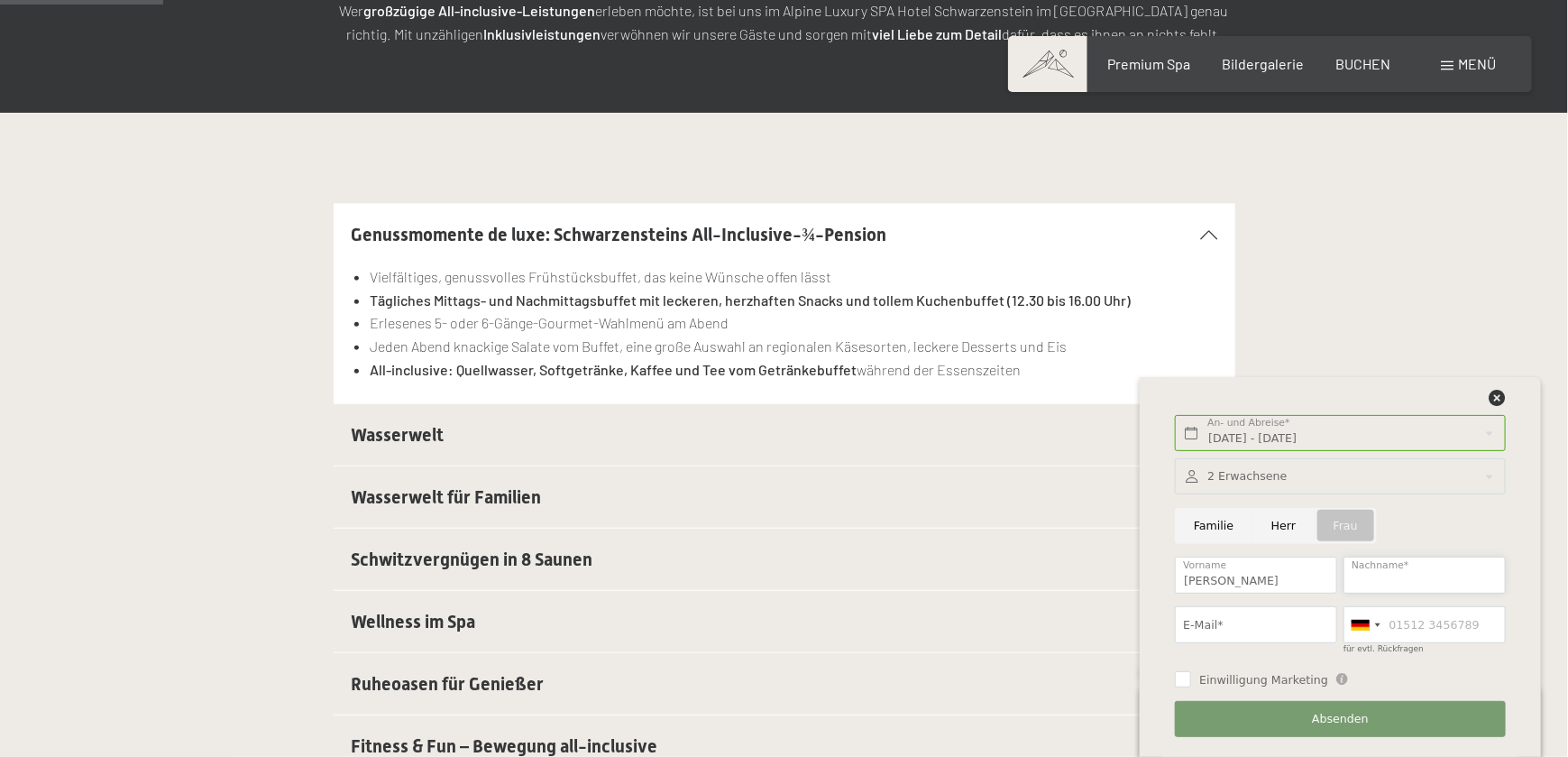
click at [1349, 564] on input "Nachname*" at bounding box center [1424, 575] width 162 height 37
type input "Schmid"
click at [1274, 631] on input "E-Mail*" at bounding box center [1256, 624] width 162 height 37
type input "mariaschmid98@icloud.com"
click at [1411, 622] on input "für evtl. Rückfragen" at bounding box center [1424, 624] width 162 height 37
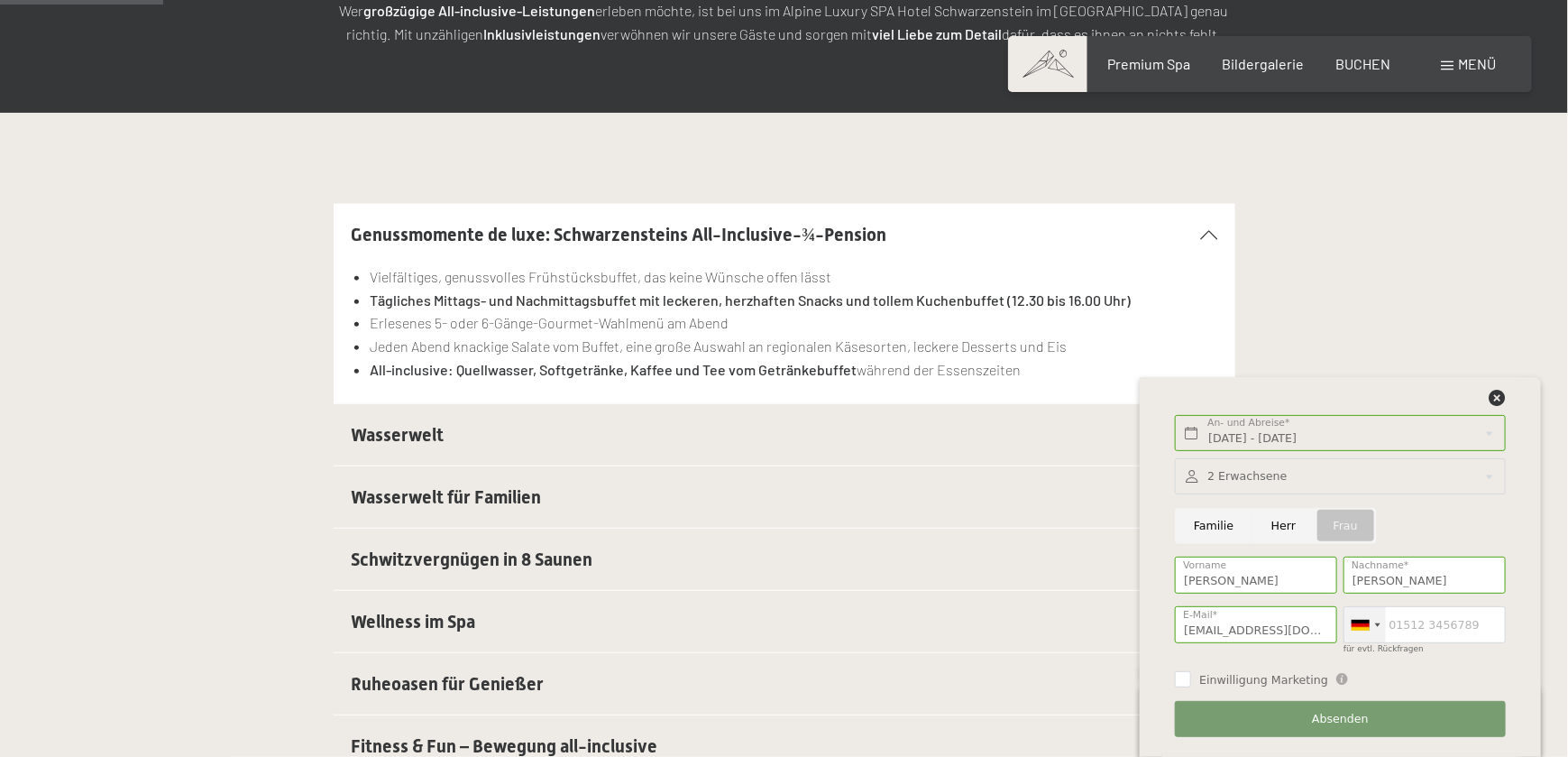
click at [1377, 623] on div at bounding box center [1379, 625] width 6 height 4
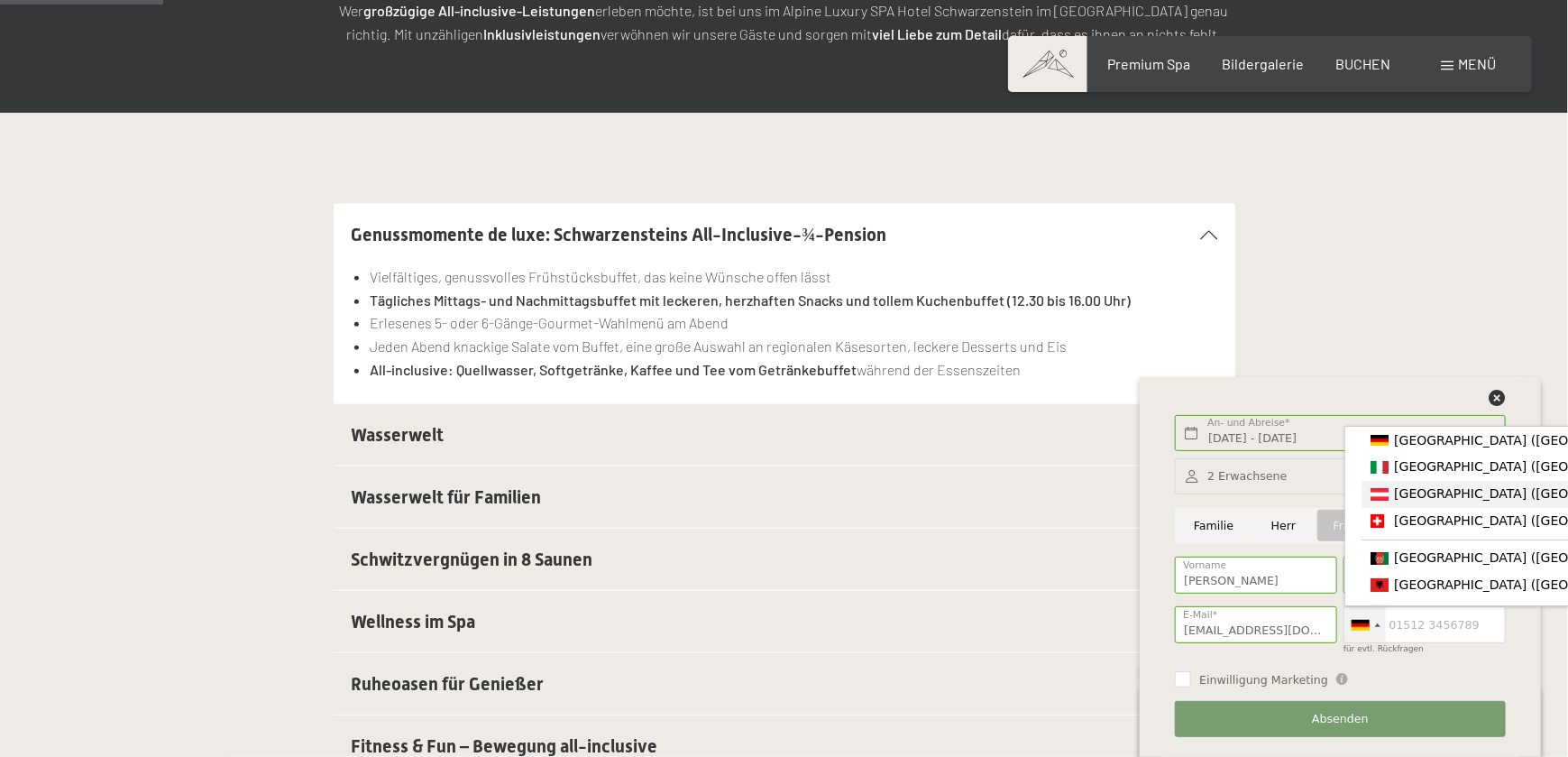
click at [1403, 498] on span "[GEOGRAPHIC_DATA] ([GEOGRAPHIC_DATA])" at bounding box center [1534, 493] width 279 height 14
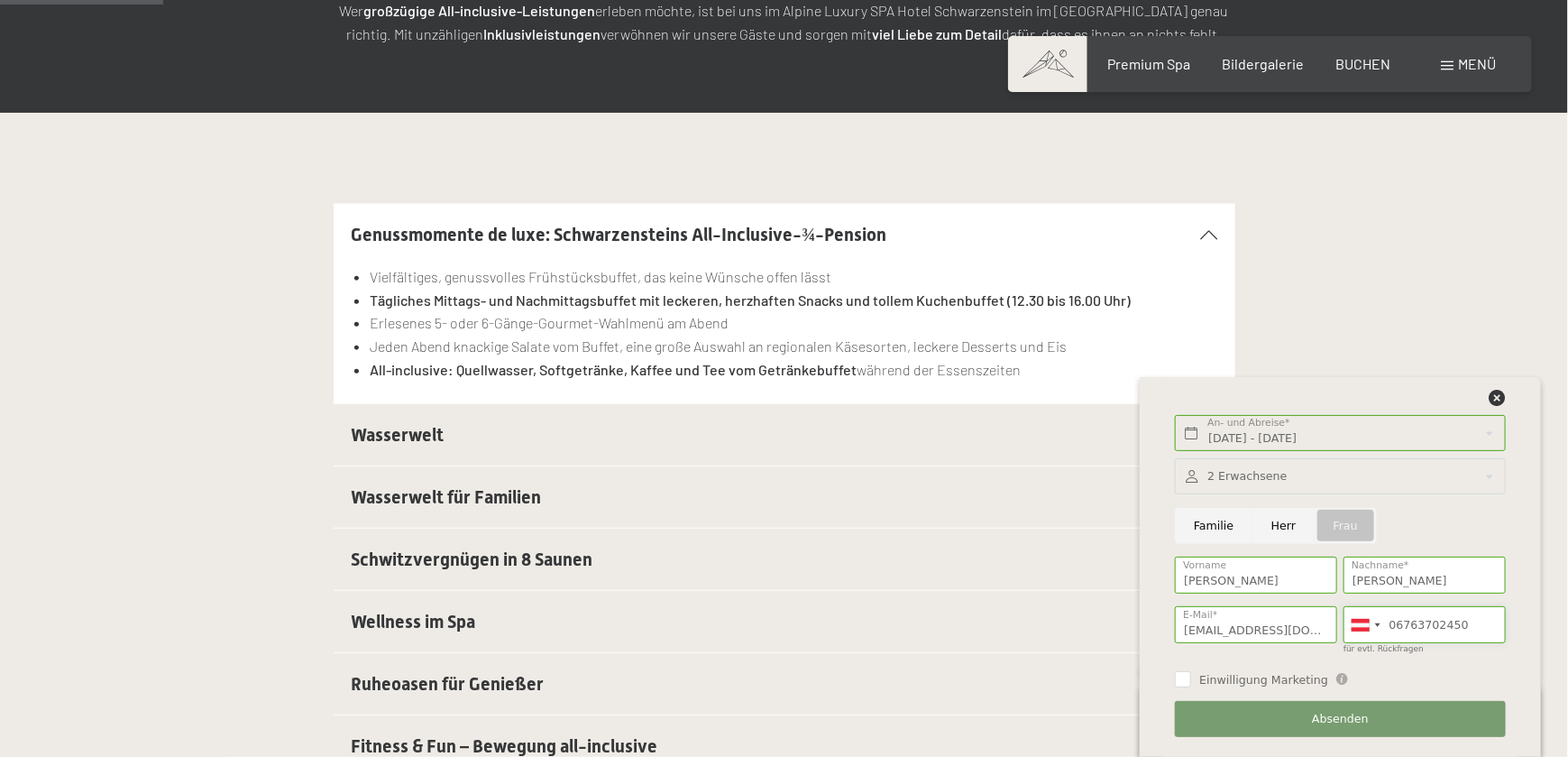
type input "06763702450"
click at [1174, 679] on div "Einwilligung Marketing Der Unterfertigte, der die Aufklärung laut Link gelesen …" at bounding box center [1340, 677] width 336 height 33
click at [1176, 679] on input "Einwilligung Marketing" at bounding box center [1183, 679] width 16 height 16
checkbox input "true"
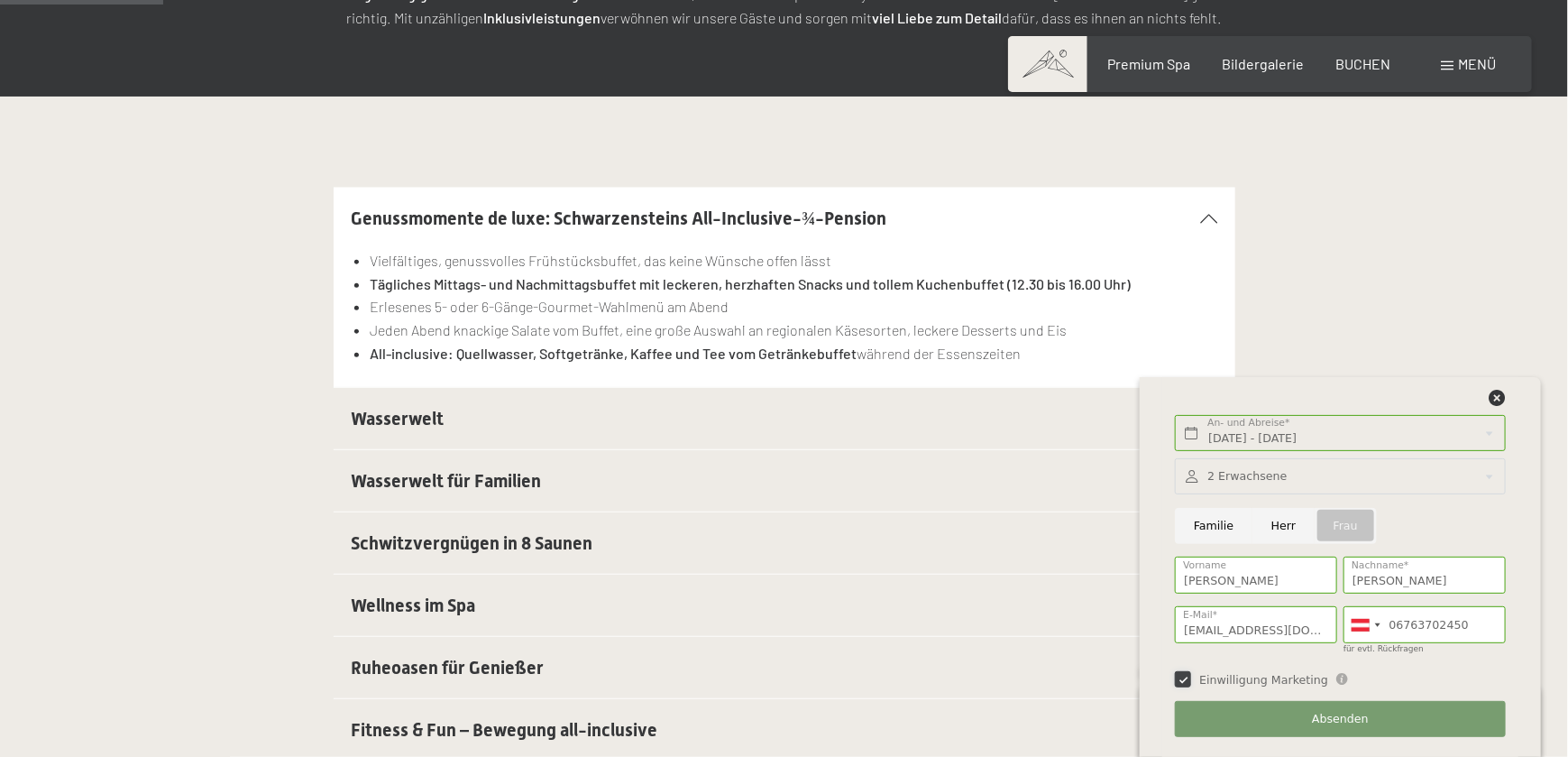
scroll to position [481, 0]
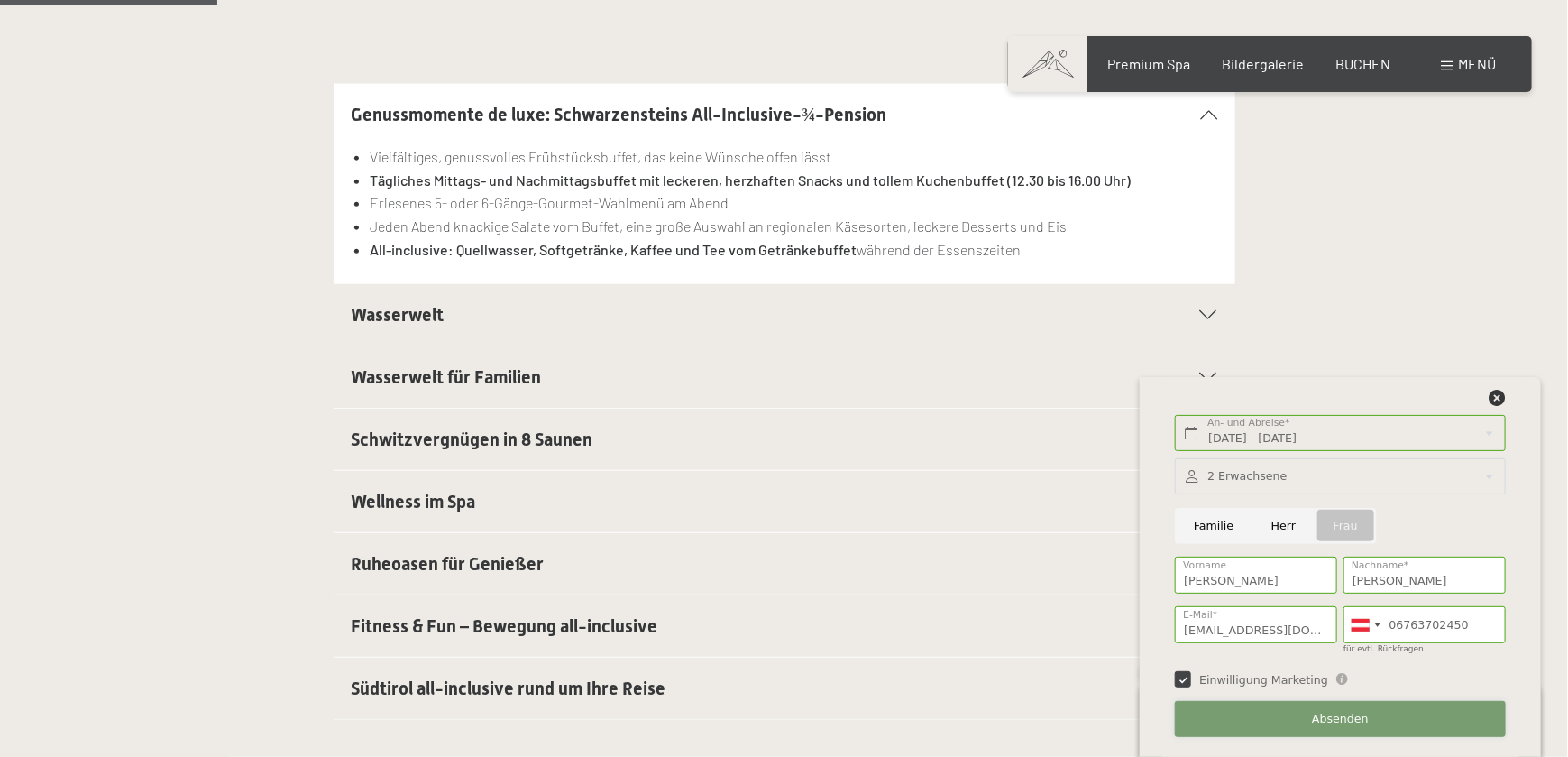
click at [1352, 724] on span "Absenden" at bounding box center [1341, 719] width 57 height 16
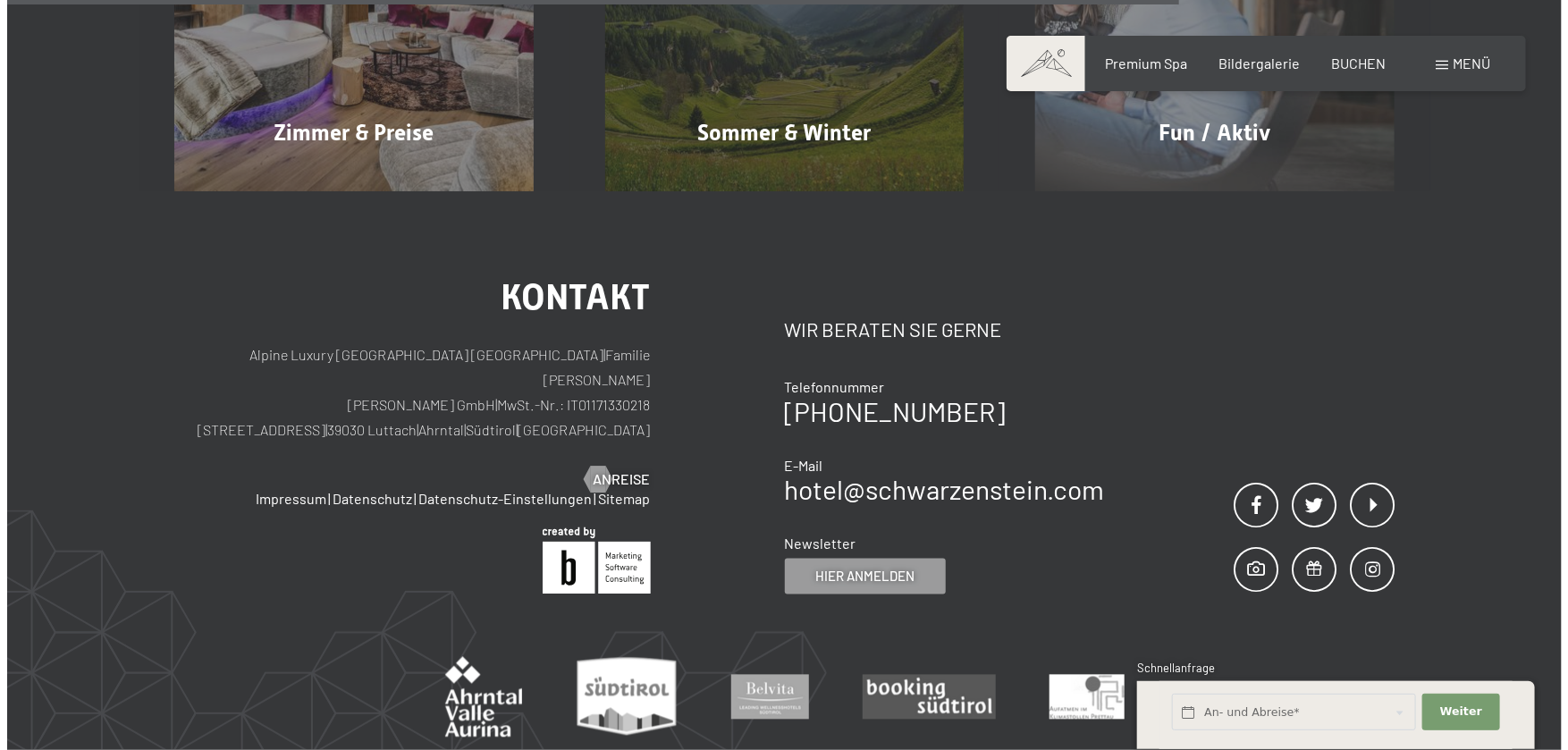
scroll to position [1326, 0]
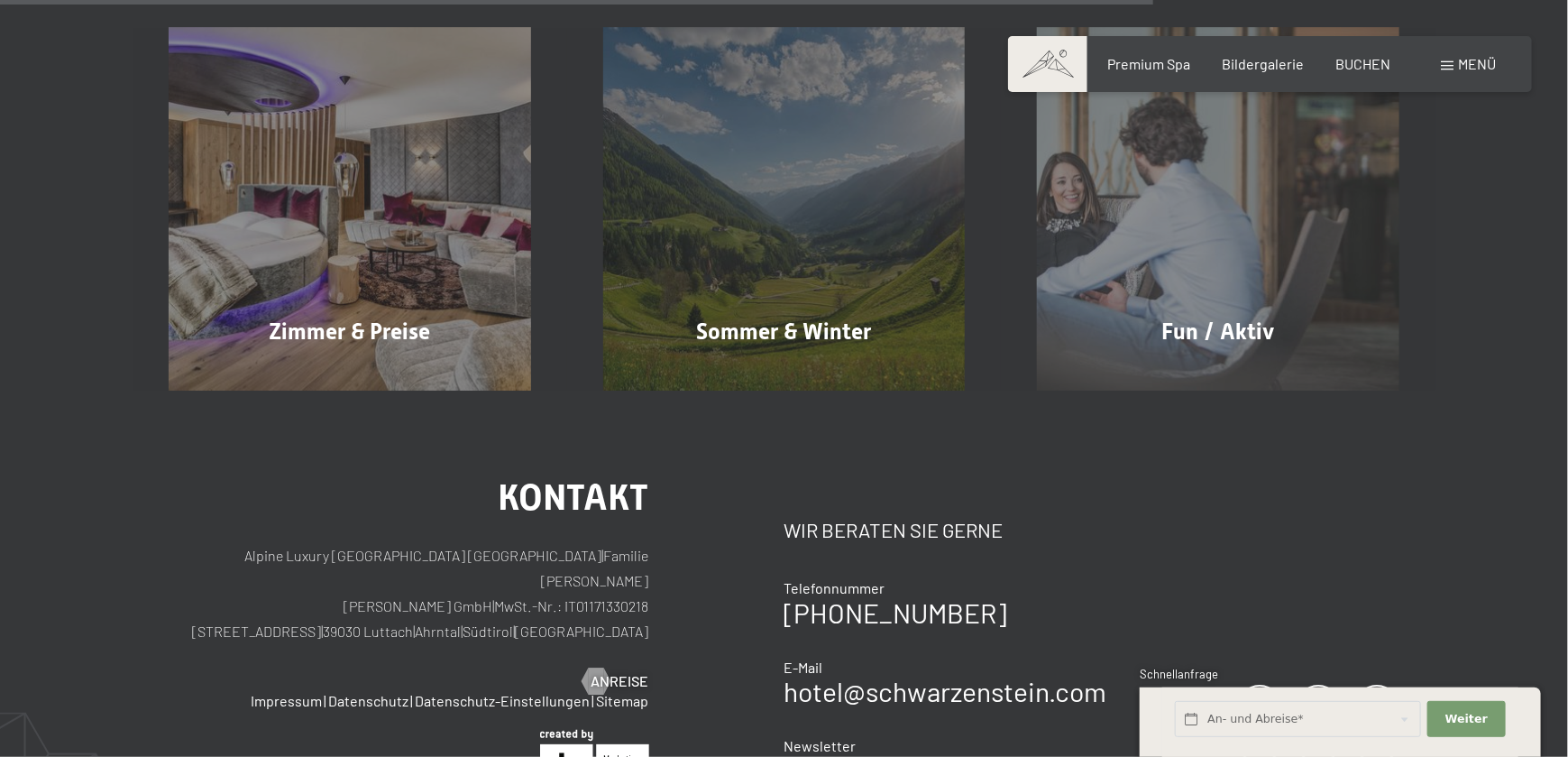
click at [1462, 60] on span "Menü" at bounding box center [1477, 63] width 38 height 17
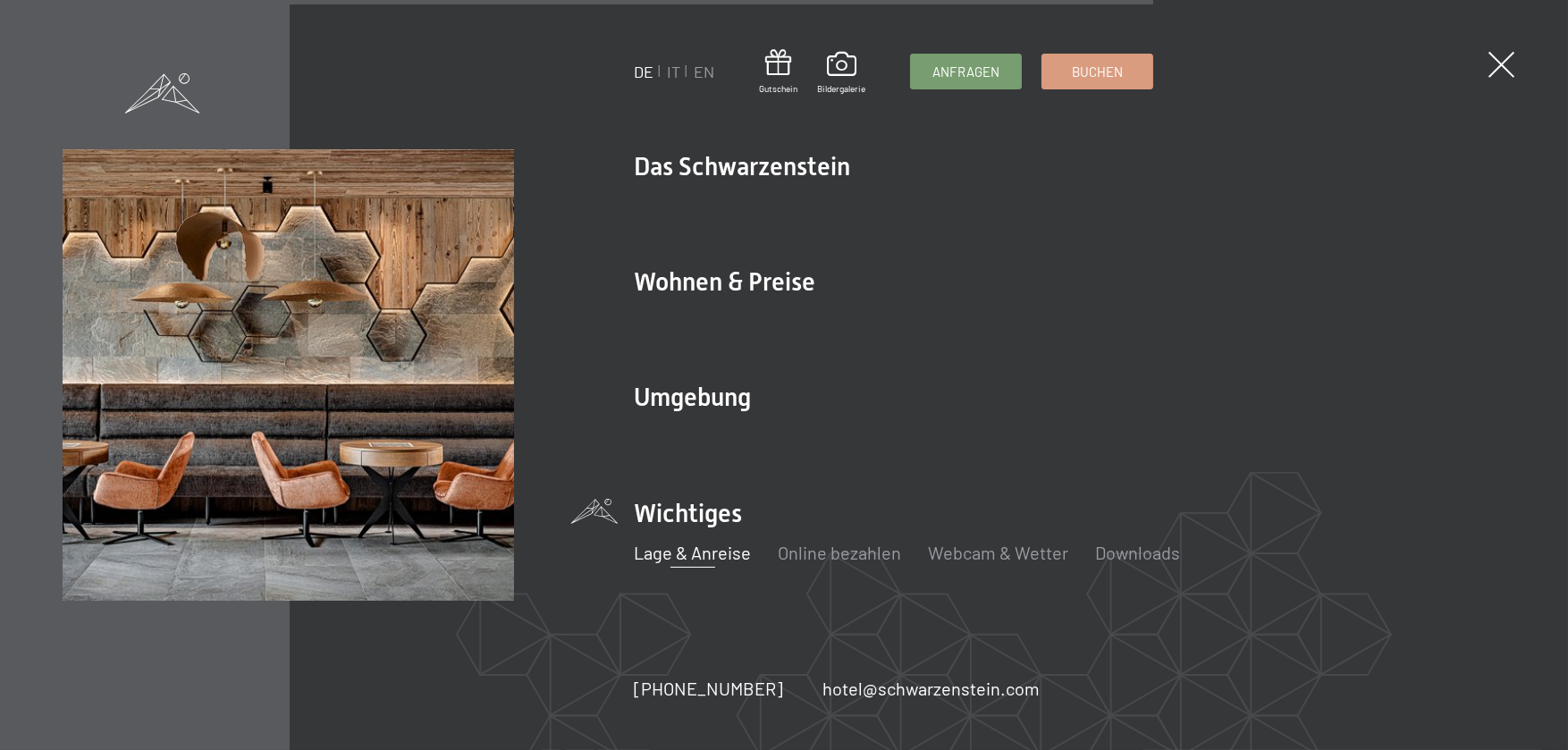
click at [696, 551] on link "Lage & Anreise" at bounding box center [692, 552] width 117 height 22
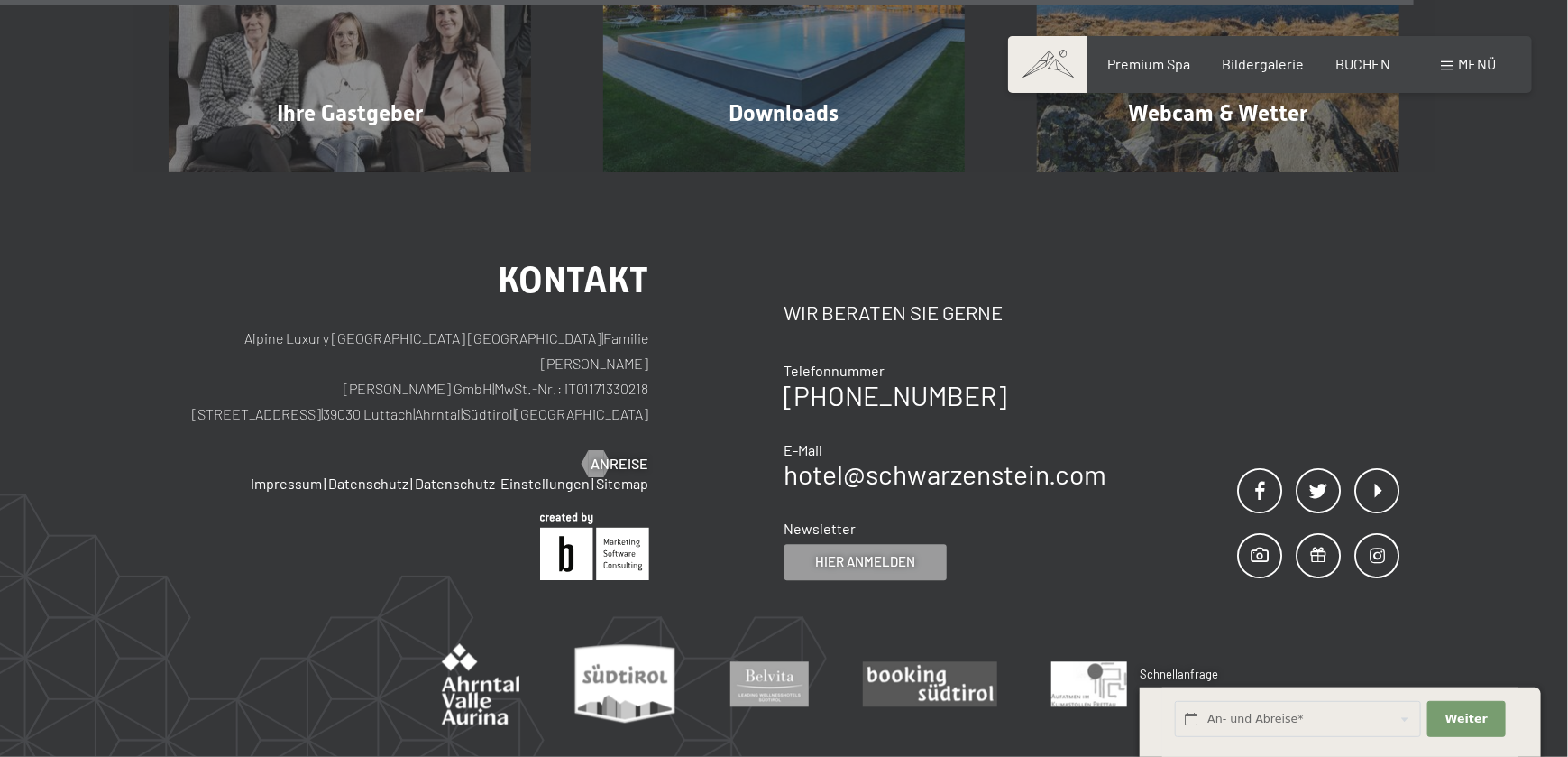
scroll to position [2010, 0]
